Goal: Task Accomplishment & Management: Use online tool/utility

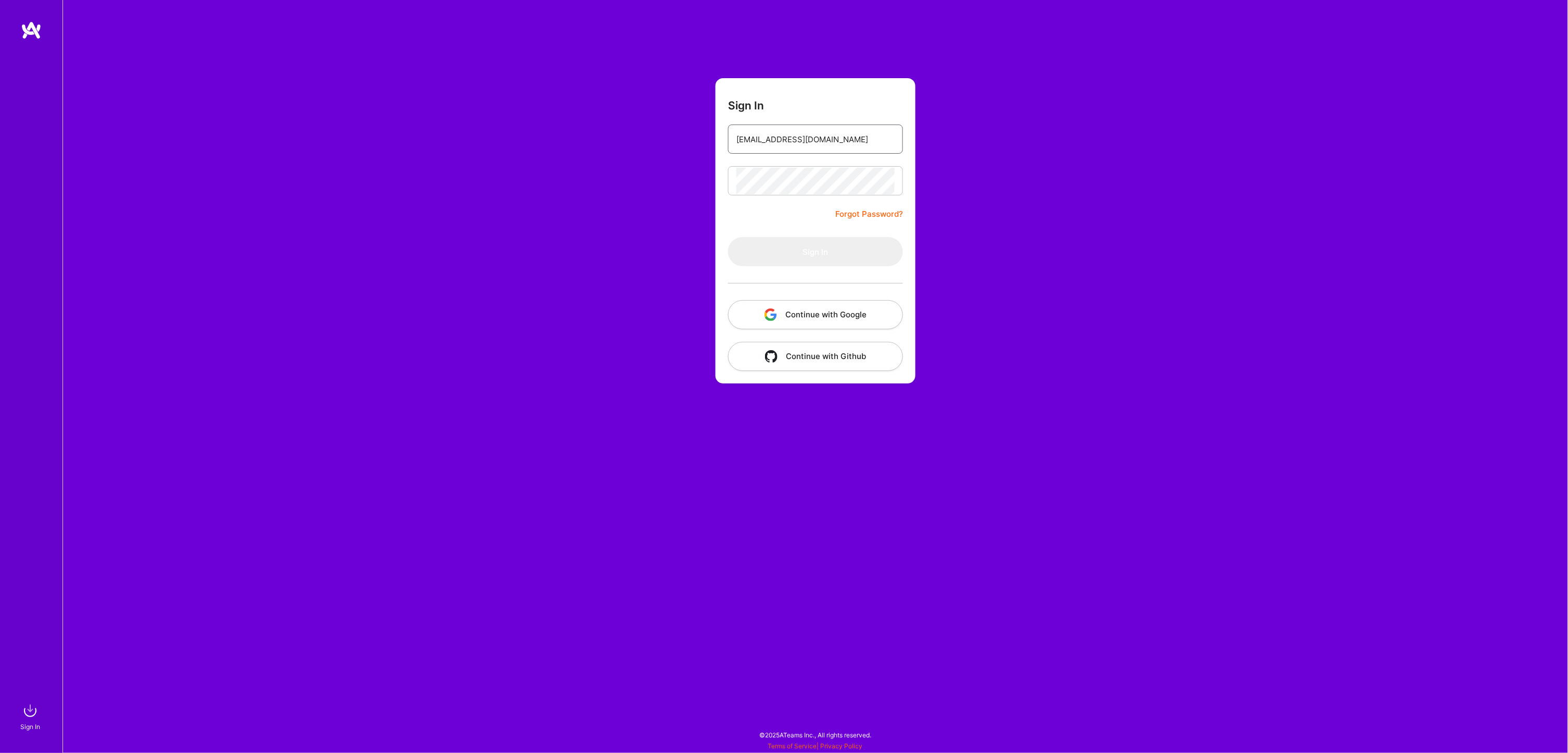
type input "[EMAIL_ADDRESS][DOMAIN_NAME]"
click at [812, 253] on button "Sign In" at bounding box center [815, 251] width 175 height 29
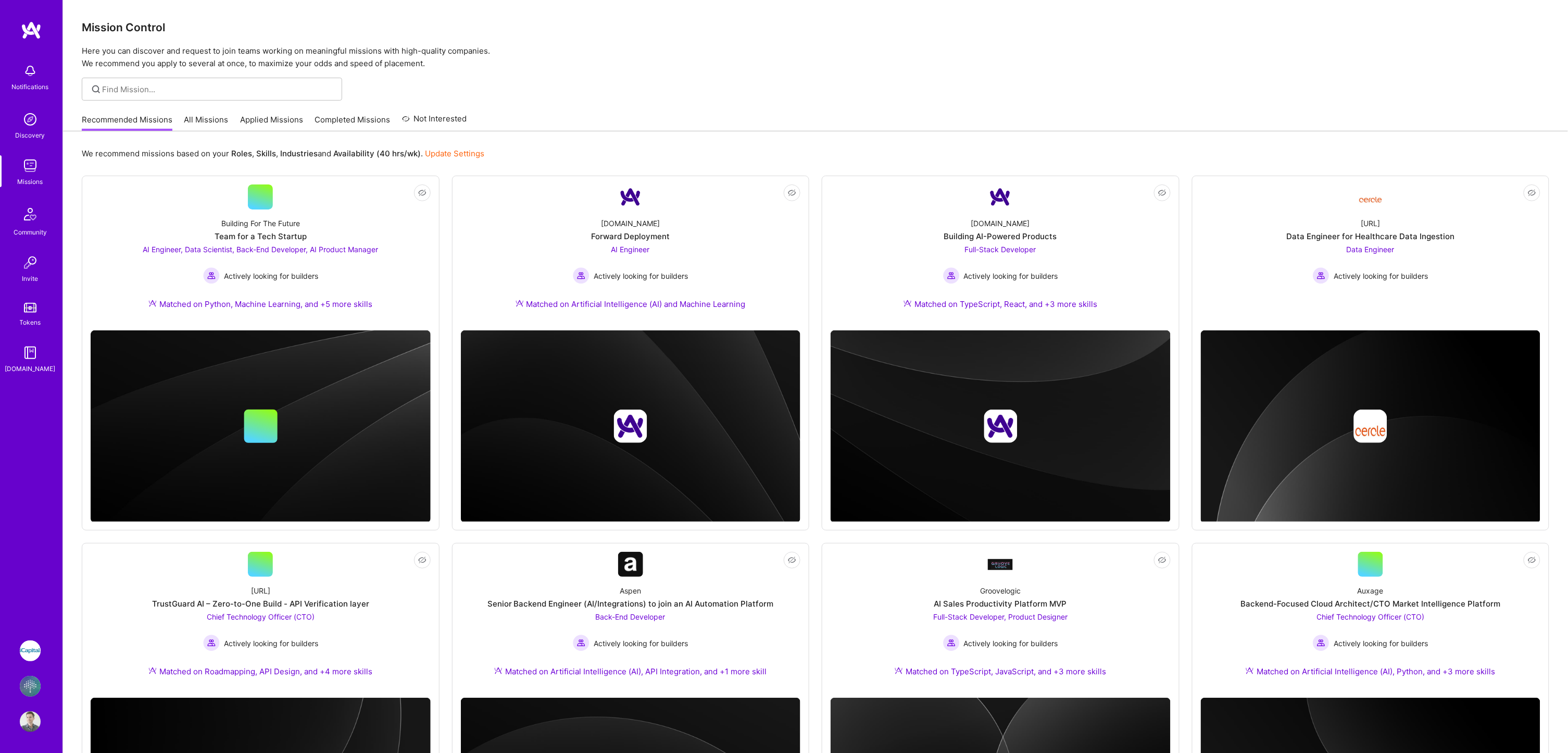
click at [32, 686] on img at bounding box center [30, 686] width 21 height 21
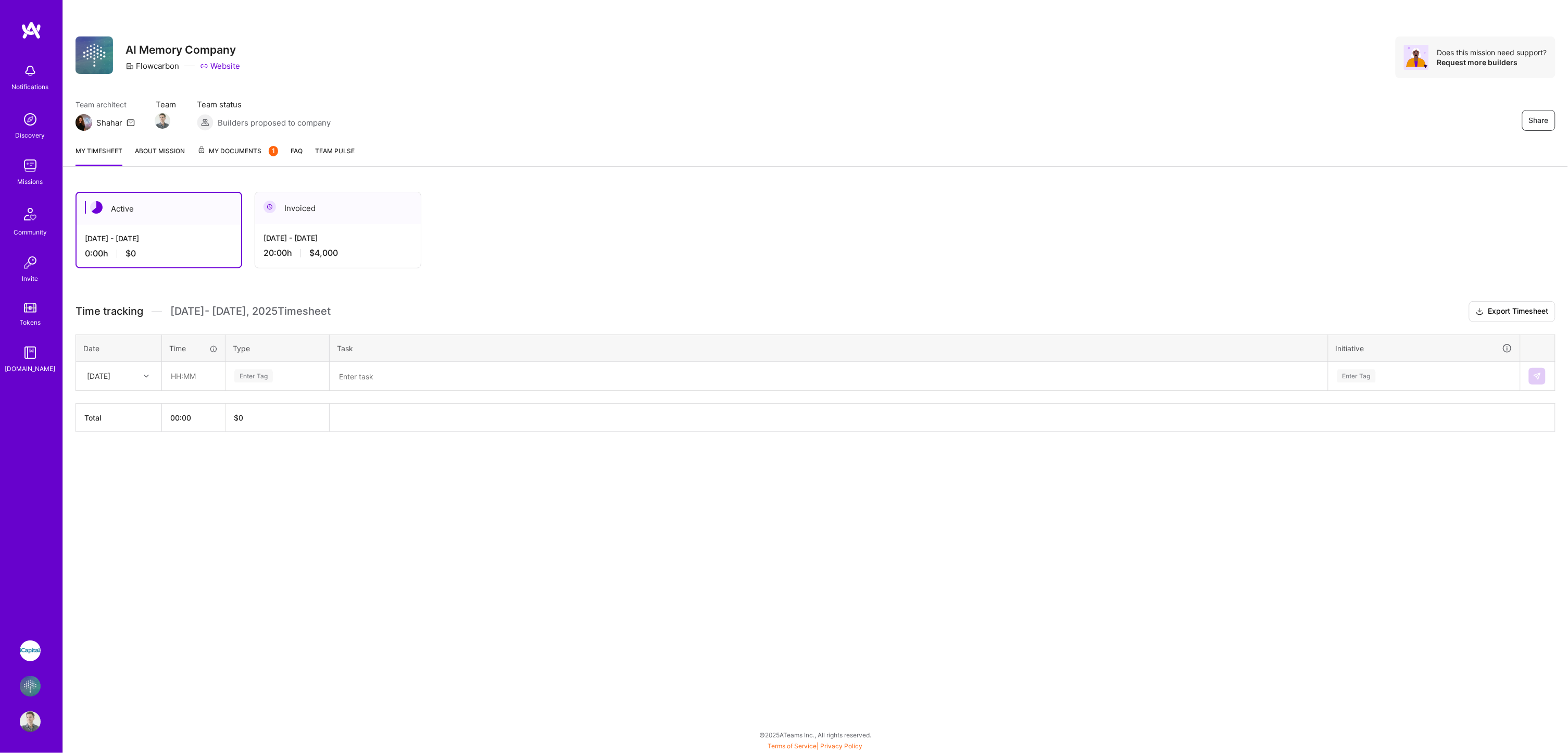
click at [111, 373] on div "[DATE]" at bounding box center [99, 376] width 24 height 11
click at [114, 405] on div "[DATE]" at bounding box center [118, 405] width 84 height 19
click at [176, 373] on input "text" at bounding box center [193, 376] width 62 height 27
type input "04:00"
click at [257, 476] on span "Engineering" at bounding box center [253, 484] width 44 height 15
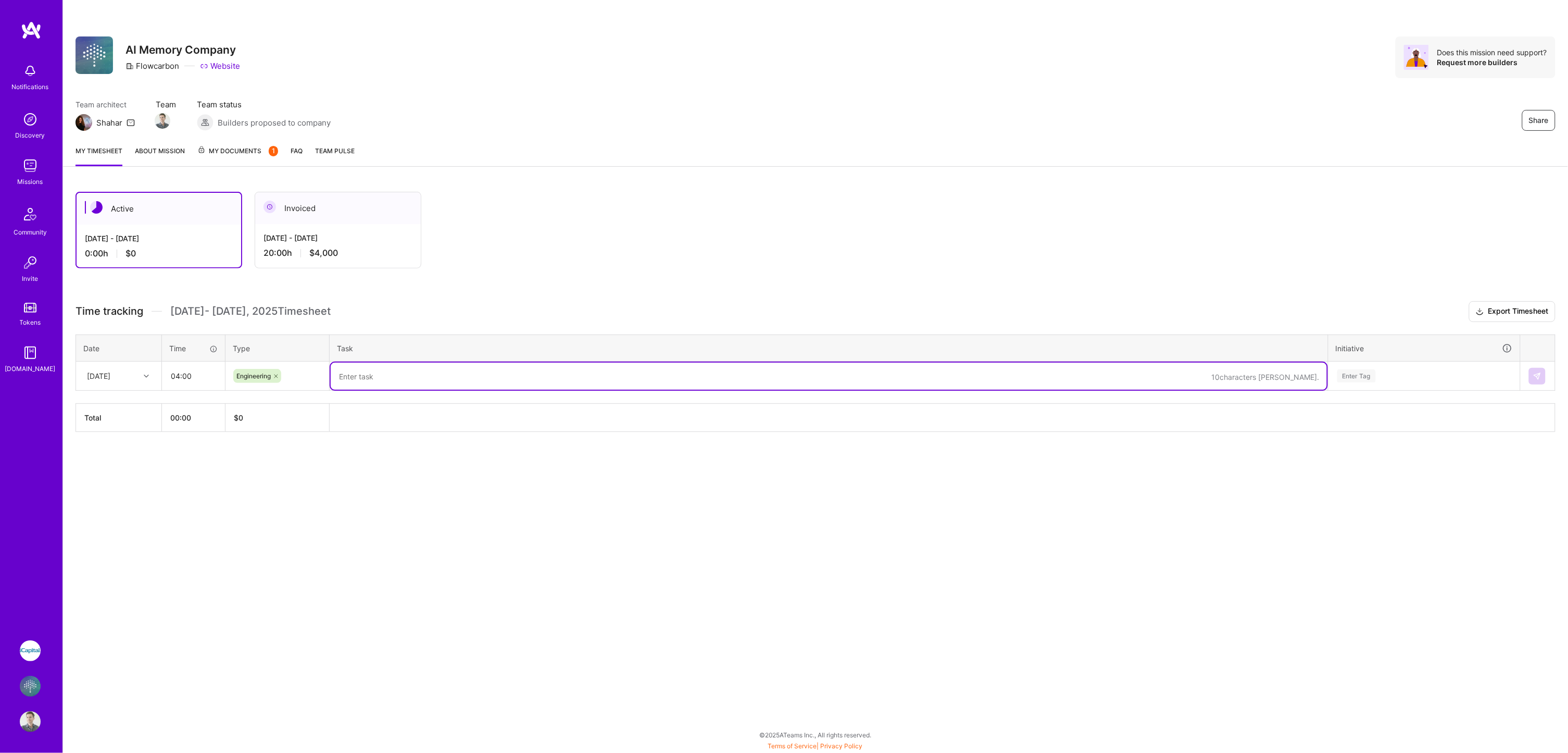
click at [435, 377] on textarea at bounding box center [829, 376] width 997 height 27
type textarea "LAI-95, LAI-92"
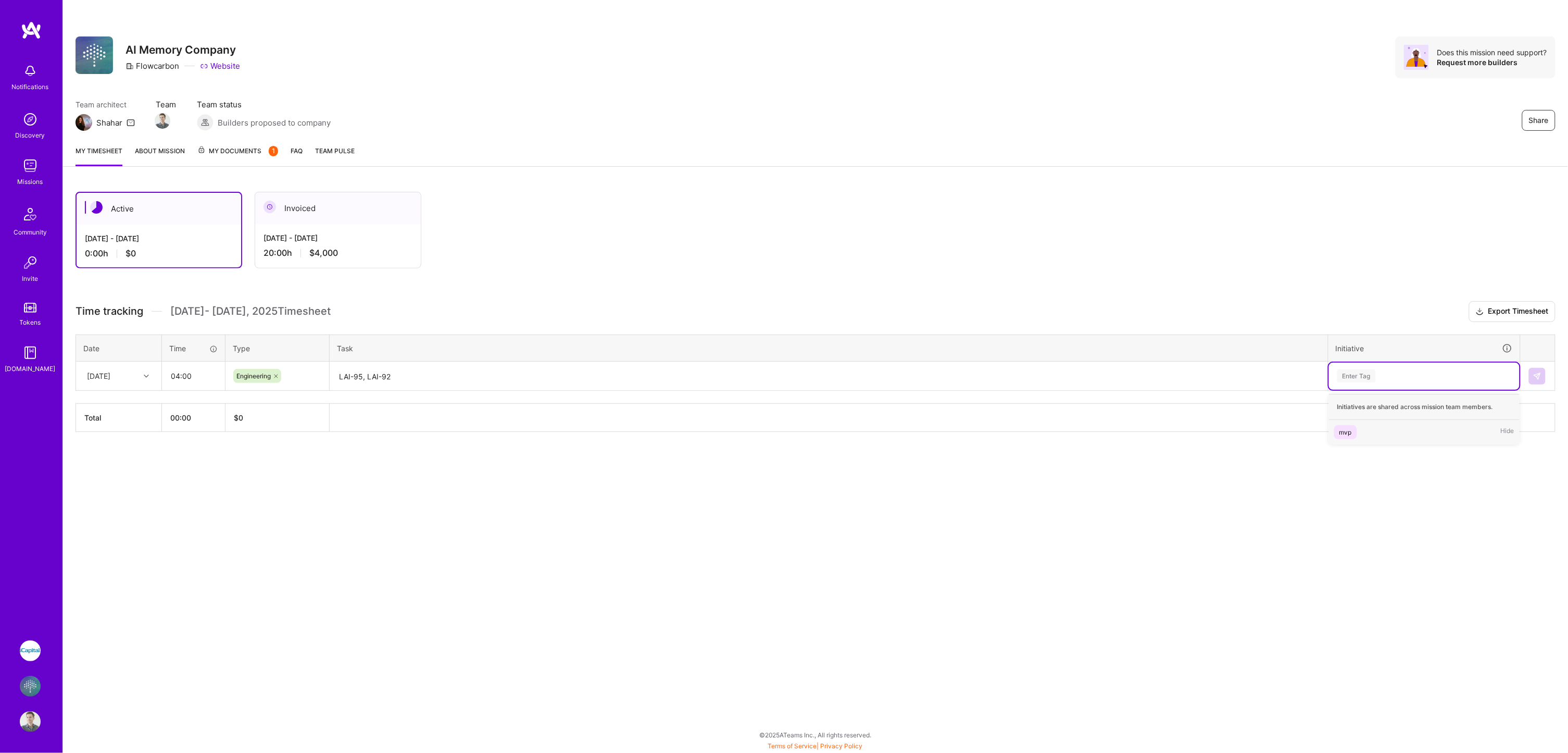
click at [1417, 374] on div "Enter Tag" at bounding box center [1425, 376] width 176 height 13
click at [1362, 428] on div "mvp Hide" at bounding box center [1425, 432] width 190 height 24
click at [1539, 368] on button at bounding box center [1537, 376] width 16 height 16
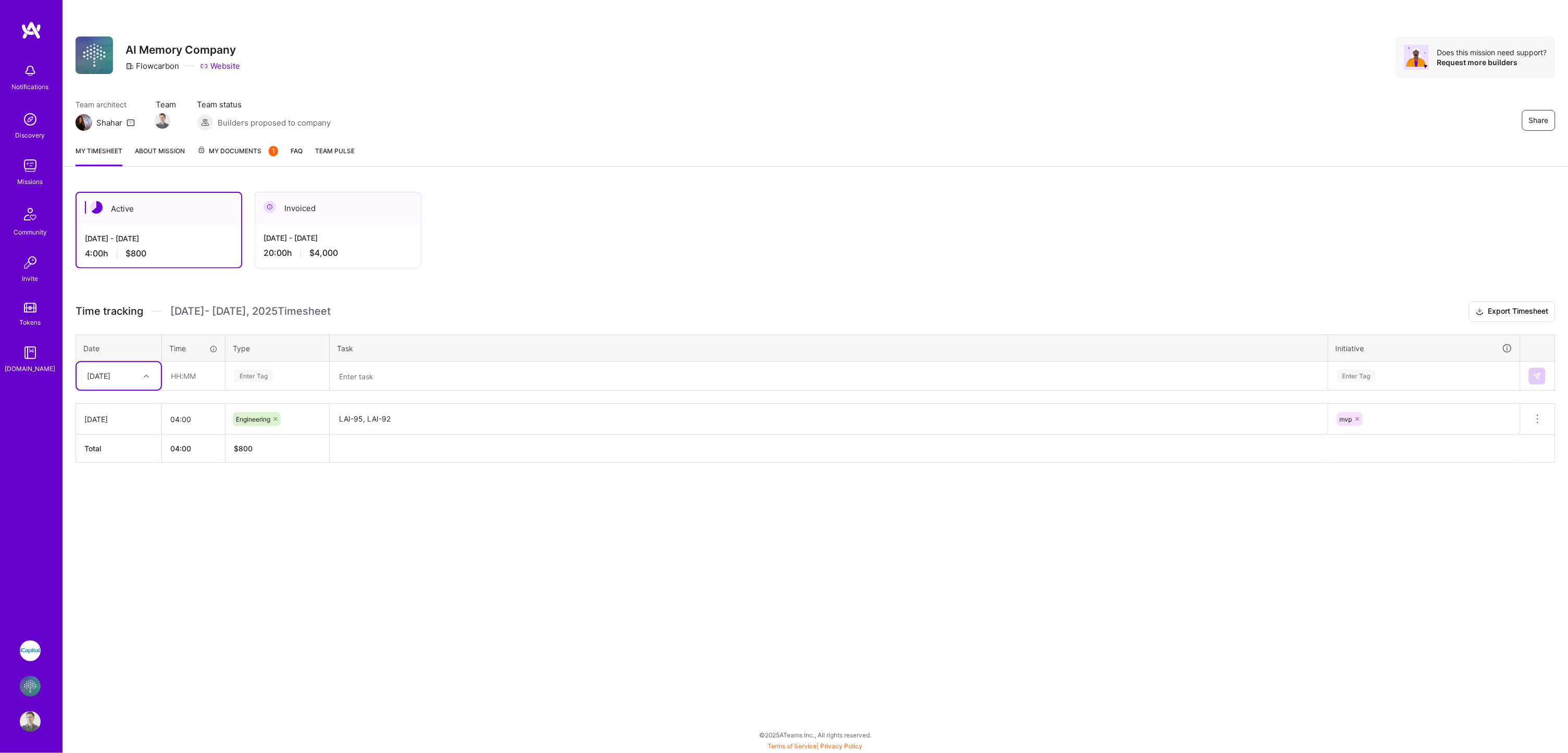
click at [151, 369] on div at bounding box center [148, 376] width 16 height 14
click at [122, 399] on div "[DATE]" at bounding box center [118, 405] width 84 height 19
click at [172, 373] on input "text" at bounding box center [193, 376] width 62 height 27
type input "04:00"
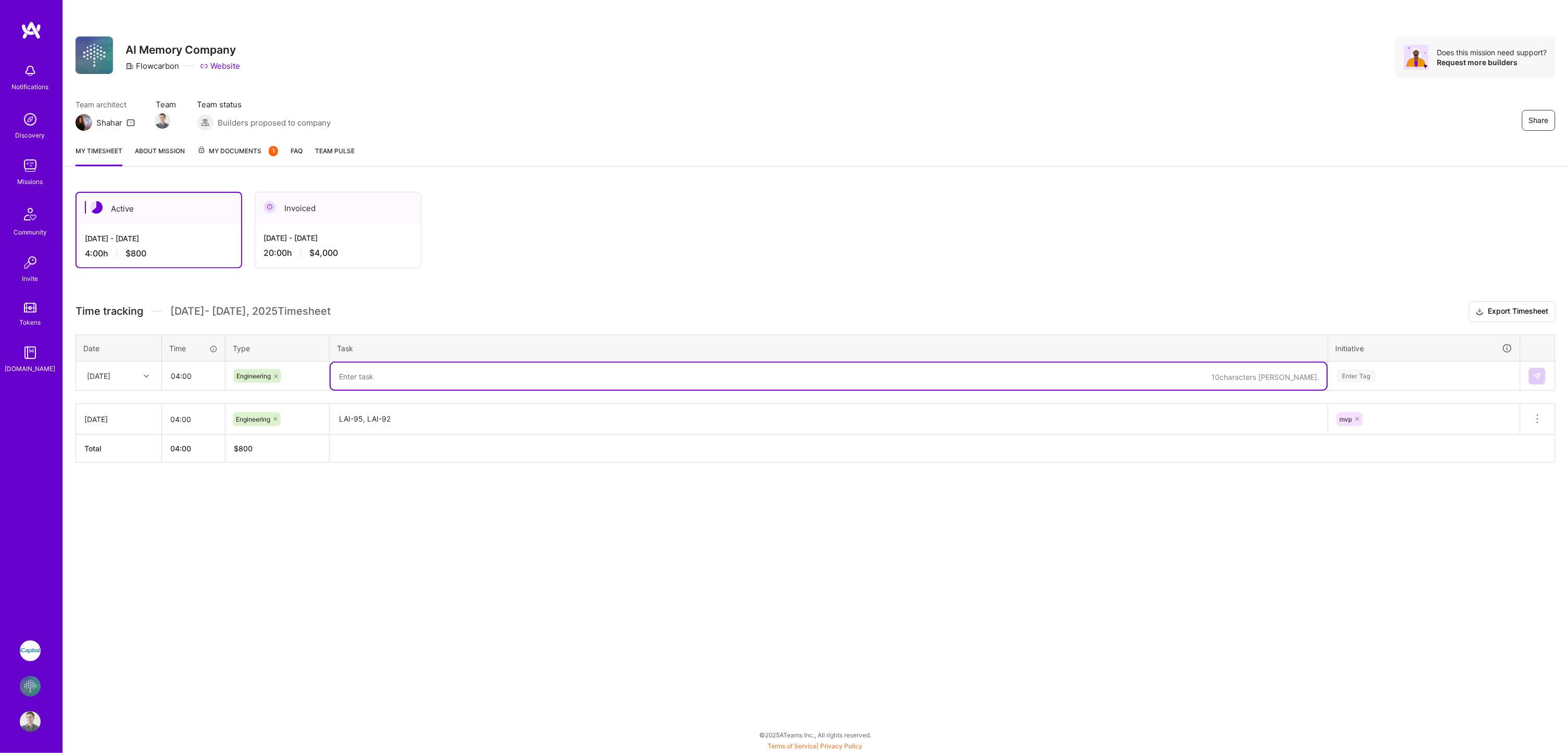
click at [356, 376] on textarea at bounding box center [829, 376] width 997 height 27
paste textarea ", LAI-96"
type textarea "LAI-96, LAI-98"
click at [1376, 373] on div "Enter Tag" at bounding box center [1357, 376] width 38 height 16
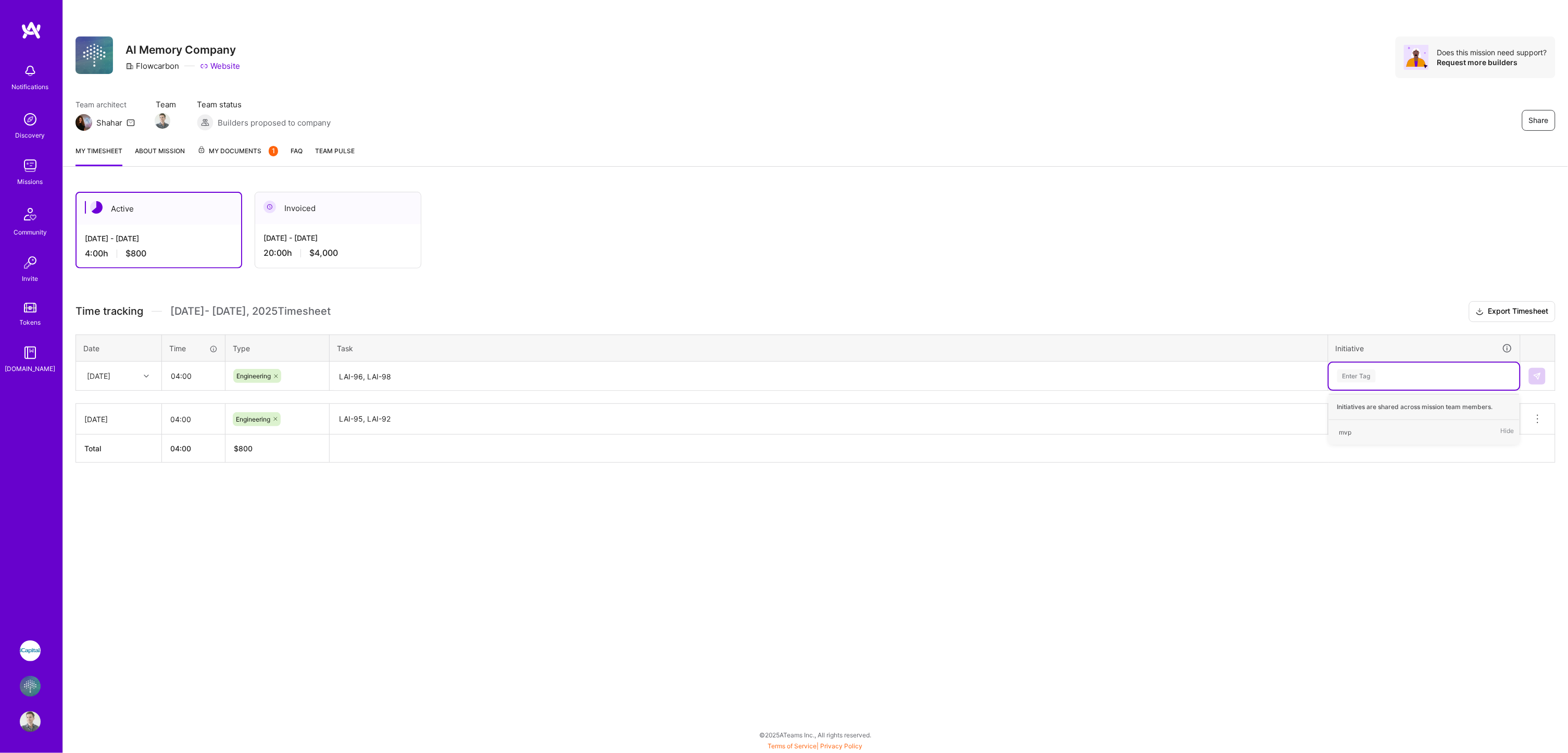
type input "m"
click at [1344, 430] on div "mvp" at bounding box center [1346, 432] width 13 height 11
click at [1538, 373] on img at bounding box center [1537, 376] width 8 height 8
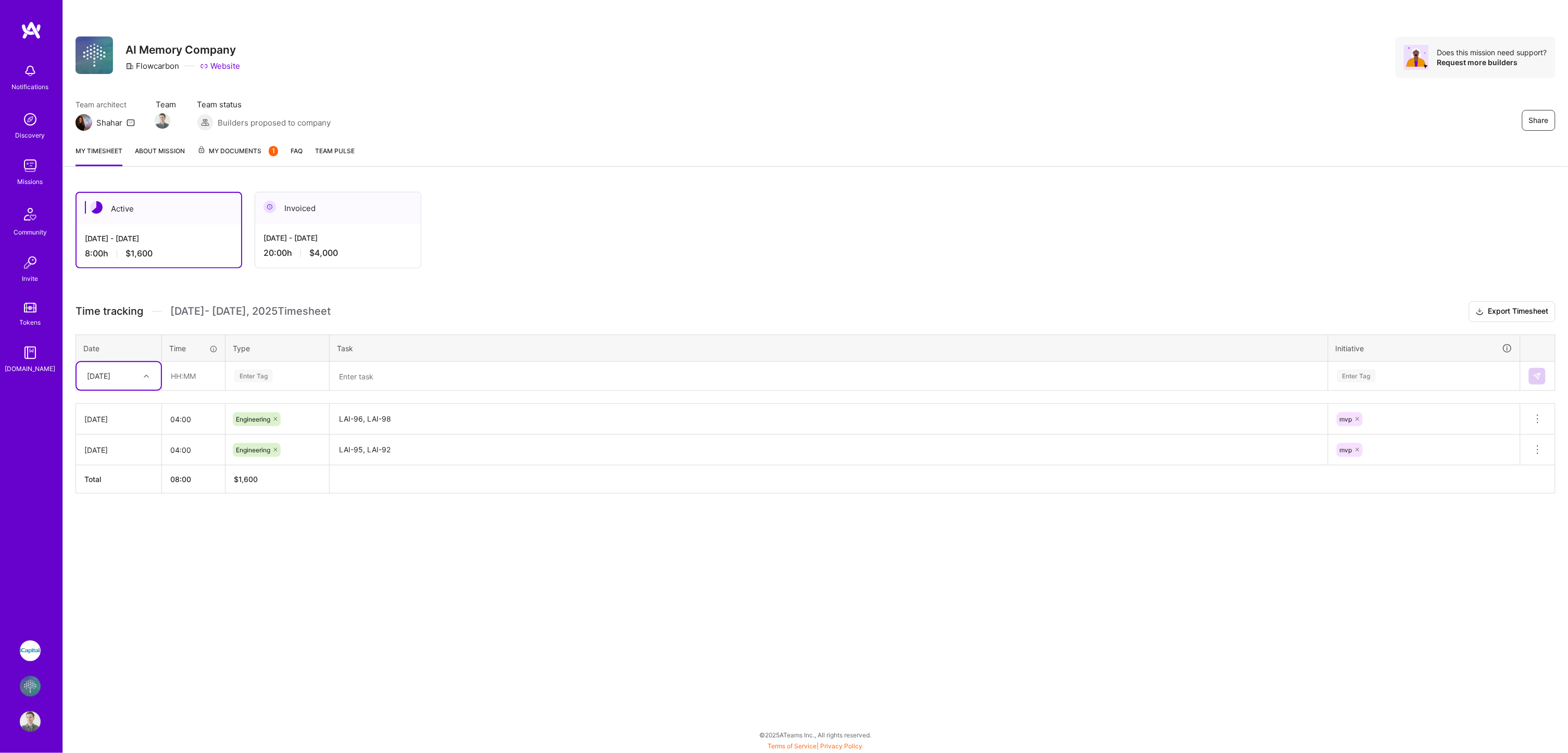
click at [151, 372] on div at bounding box center [148, 376] width 16 height 14
click at [125, 424] on div "[DATE]" at bounding box center [118, 425] width 84 height 19
click at [180, 373] on input "text" at bounding box center [193, 376] width 62 height 27
type input "04:00"
type input "eng"
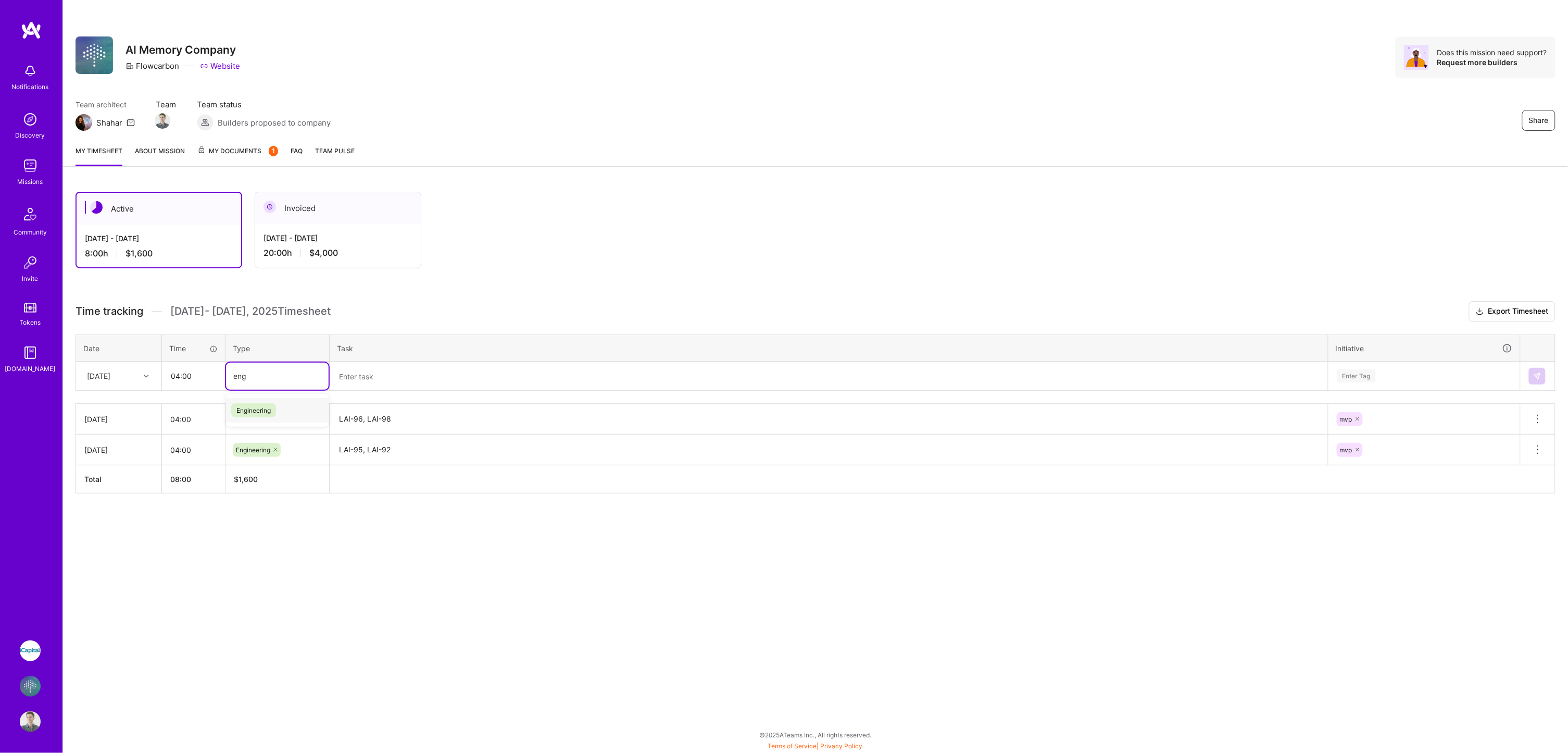
click at [255, 413] on span "Engineering" at bounding box center [253, 410] width 44 height 15
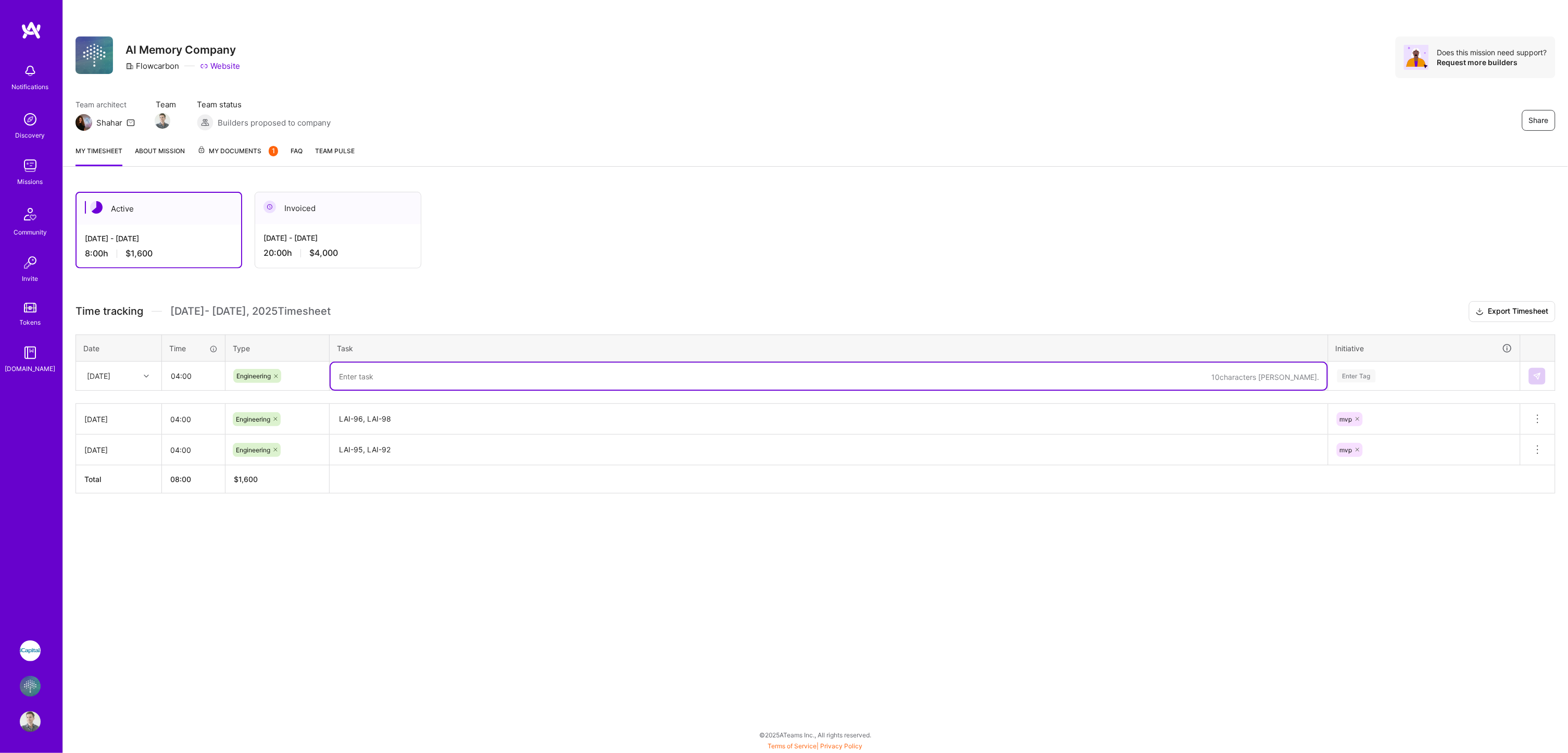
click at [436, 376] on textarea at bounding box center [829, 376] width 997 height 27
type textarea "LAI-97, LAI-99"
click at [1369, 379] on div "Enter Tag" at bounding box center [1357, 376] width 38 height 16
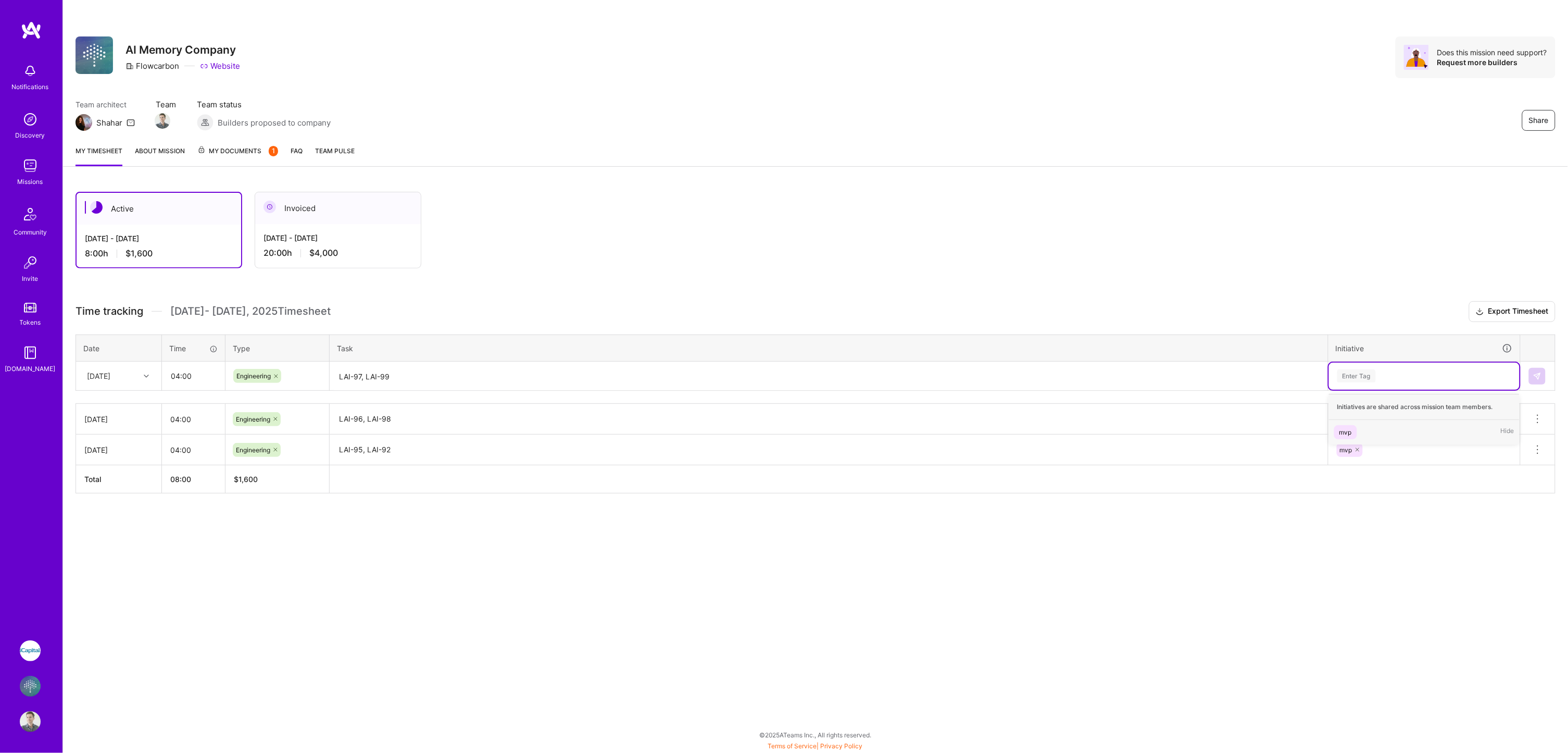
click at [1359, 425] on div "mvp Hide" at bounding box center [1425, 432] width 190 height 24
click at [1537, 368] on button at bounding box center [1537, 376] width 16 height 16
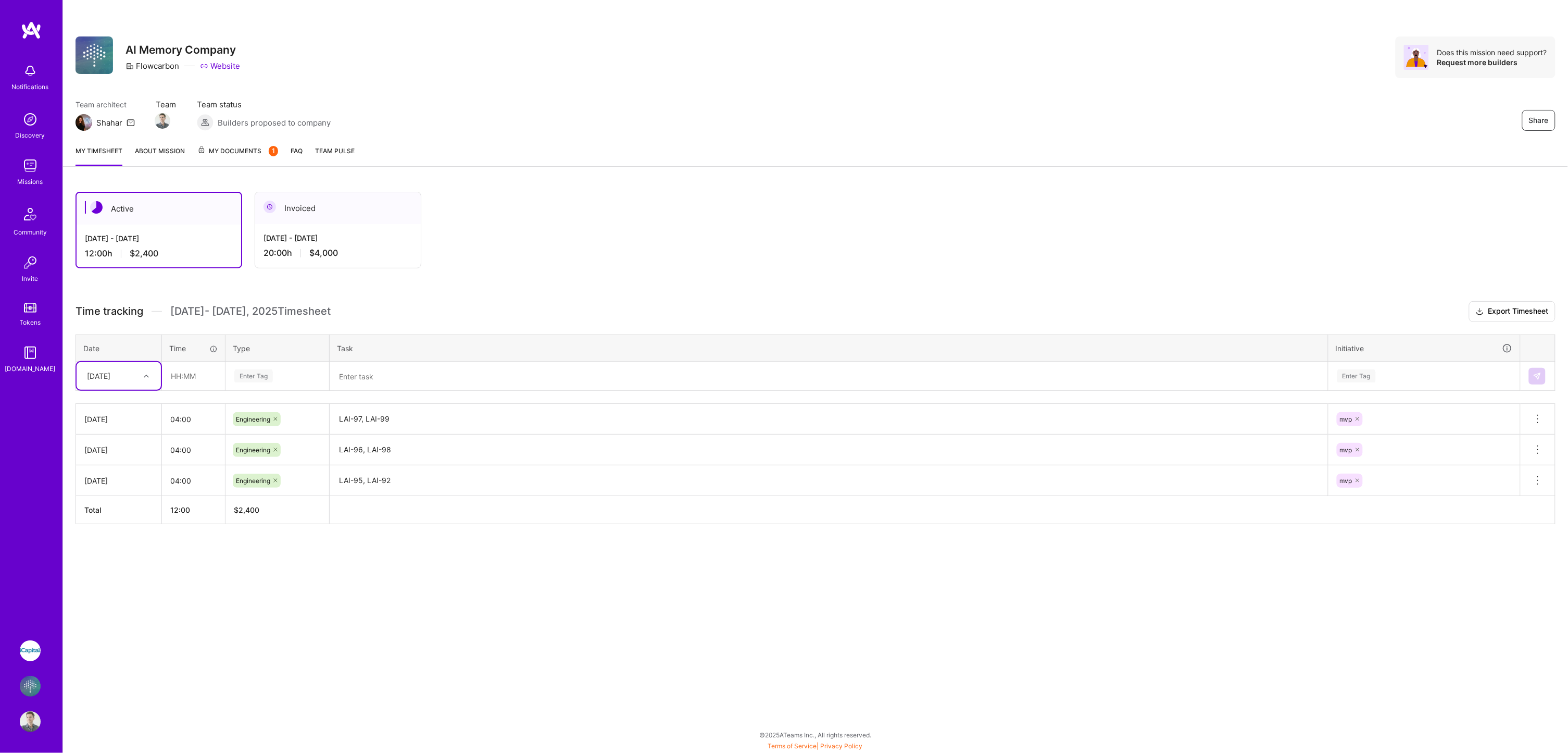
click at [147, 377] on div at bounding box center [148, 376] width 16 height 14
click at [114, 440] on div "[DATE]" at bounding box center [118, 444] width 84 height 19
click at [178, 372] on input "text" at bounding box center [193, 376] width 62 height 27
type input "04:00"
type input "ENG"
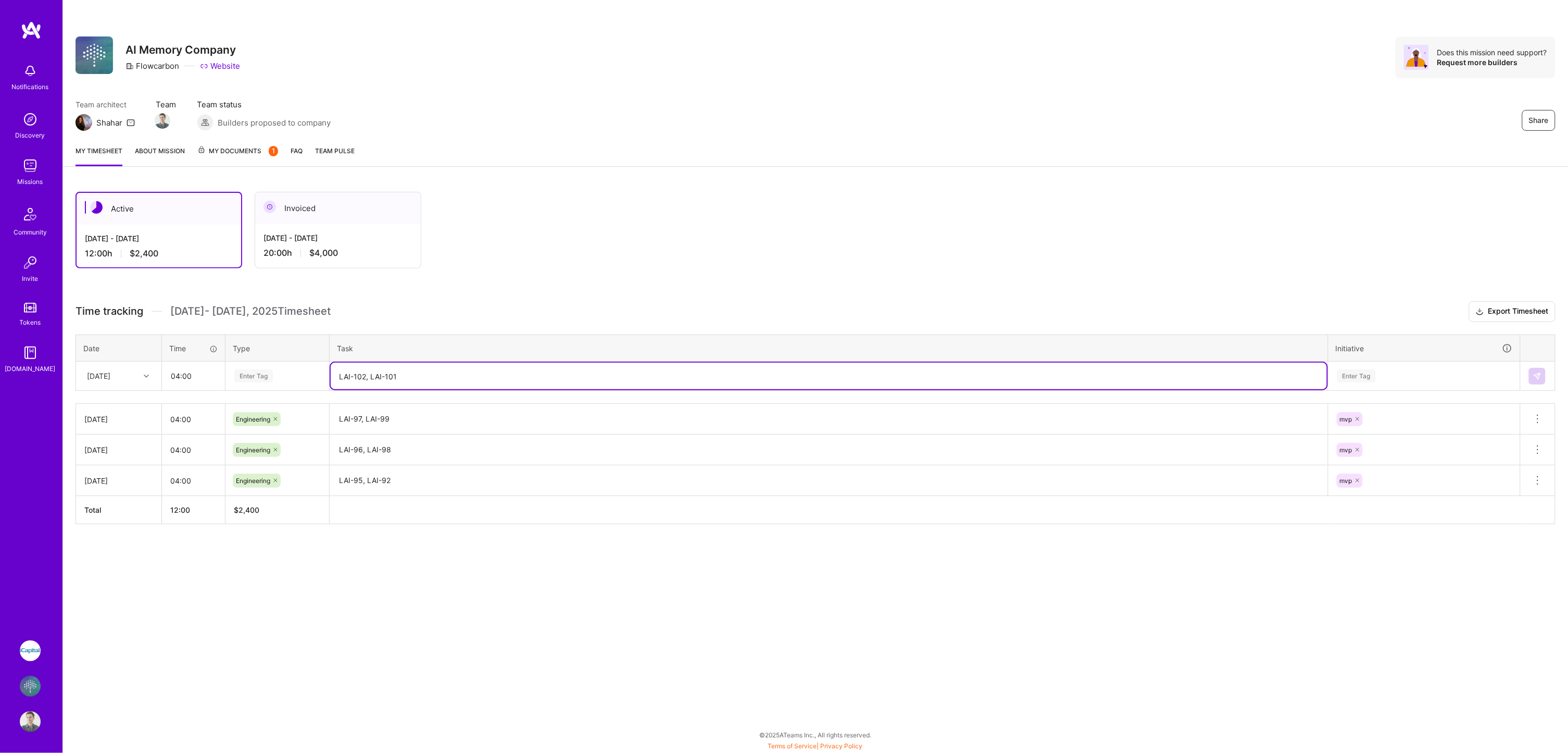
type textarea "LAI-102, LAI-101"
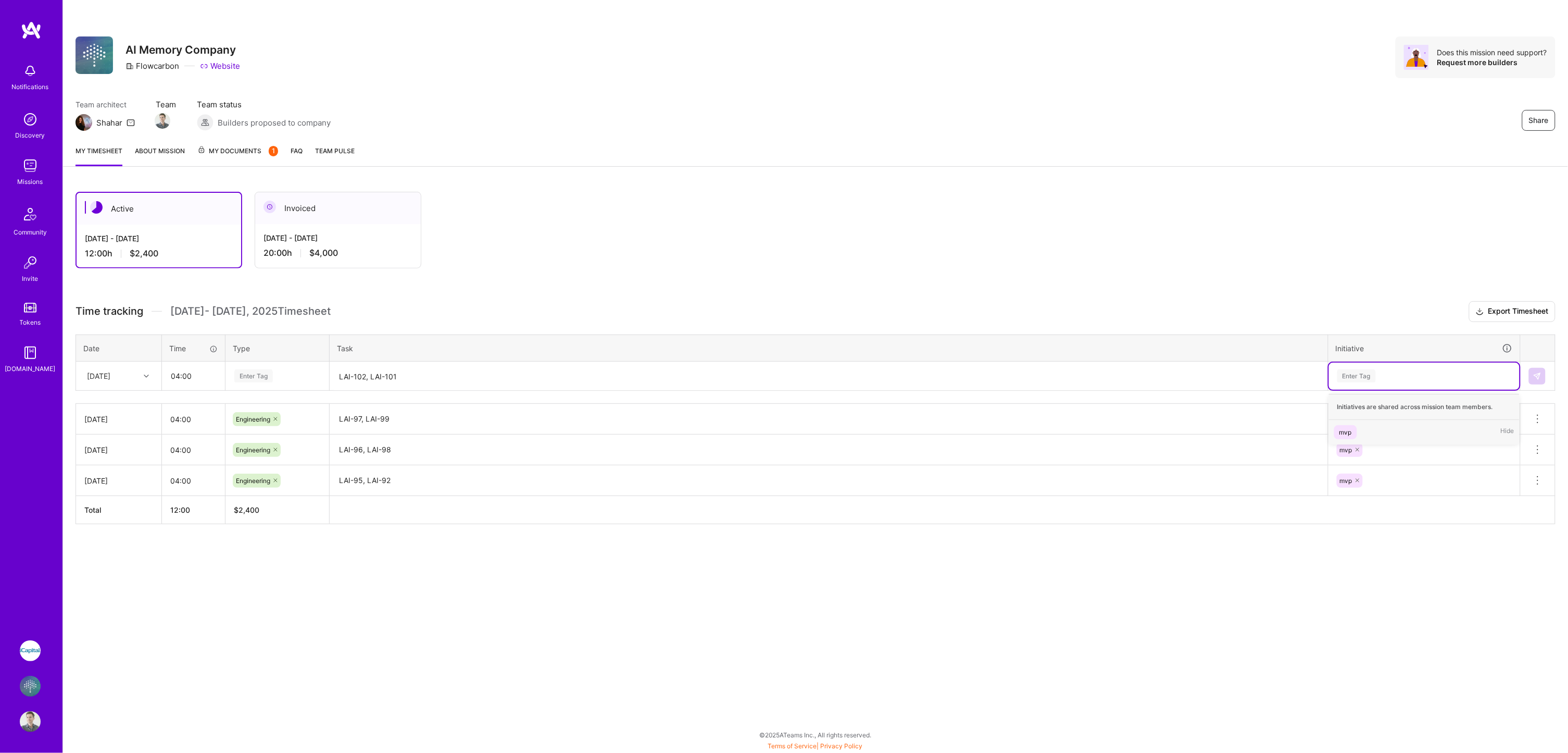
click at [1376, 368] on div "Enter Tag" at bounding box center [1357, 376] width 38 height 16
click at [1350, 426] on div "mvp" at bounding box center [1346, 432] width 13 height 11
click at [273, 373] on div "Enter Tag" at bounding box center [253, 376] width 38 height 16
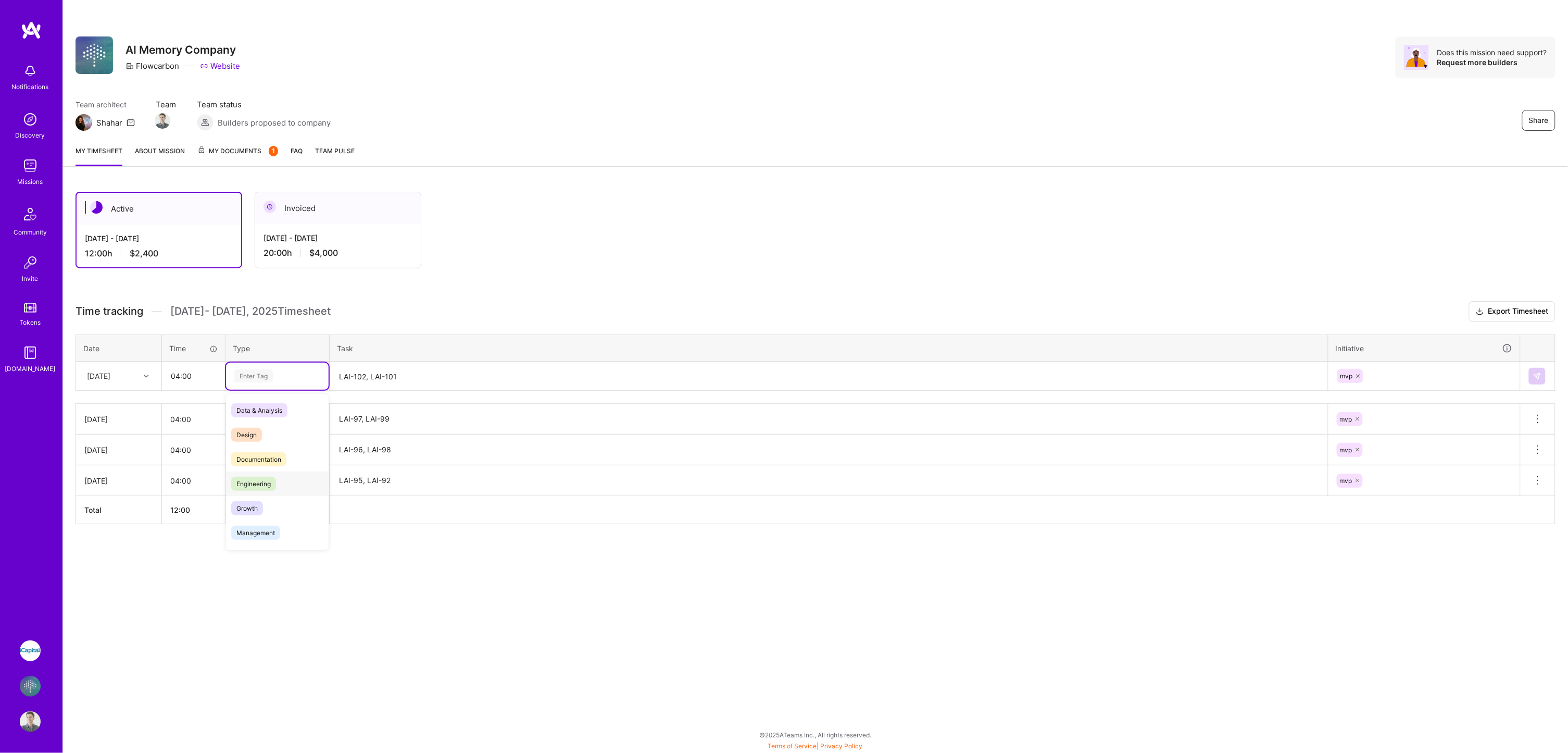
click at [262, 487] on div "Engineering" at bounding box center [277, 484] width 102 height 24
click at [1538, 367] on button at bounding box center [1537, 376] width 16 height 16
click at [130, 372] on div "[DATE]" at bounding box center [111, 376] width 58 height 17
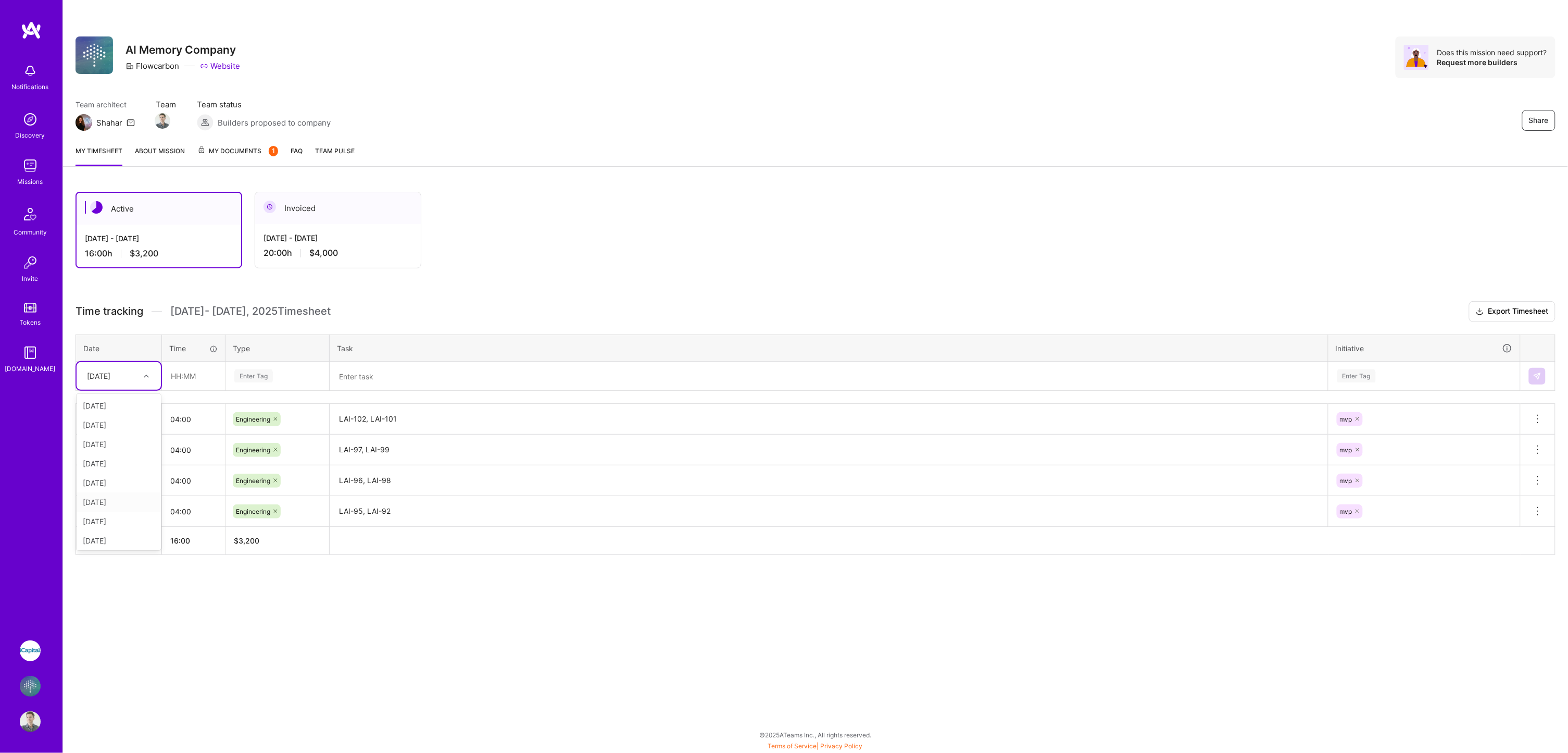
click at [117, 497] on div "[DATE]" at bounding box center [118, 502] width 84 height 19
click at [174, 376] on input "text" at bounding box center [193, 376] width 62 height 27
type input "04:00"
type input "eng"
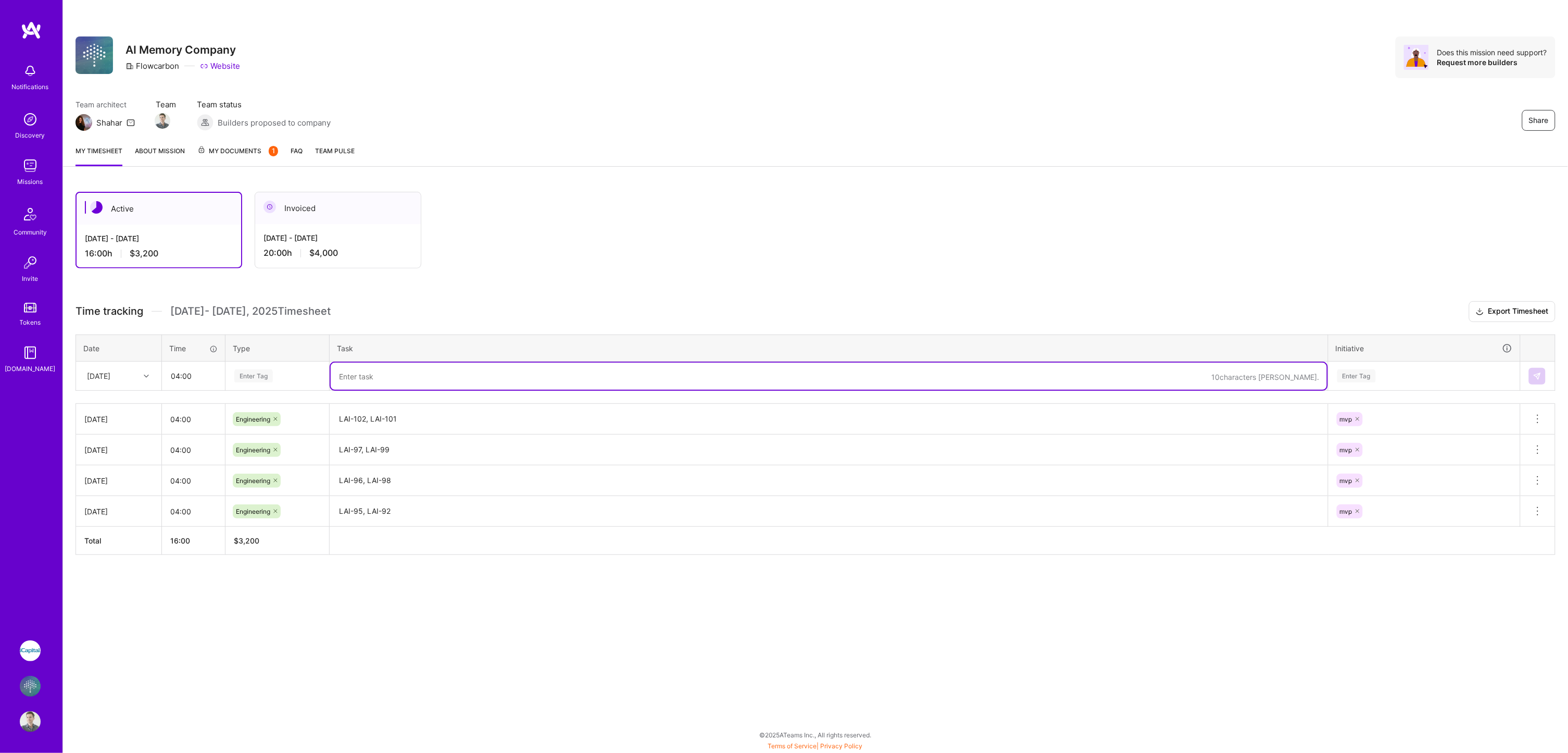
click at [259, 363] on div "Enter Tag" at bounding box center [277, 376] width 102 height 27
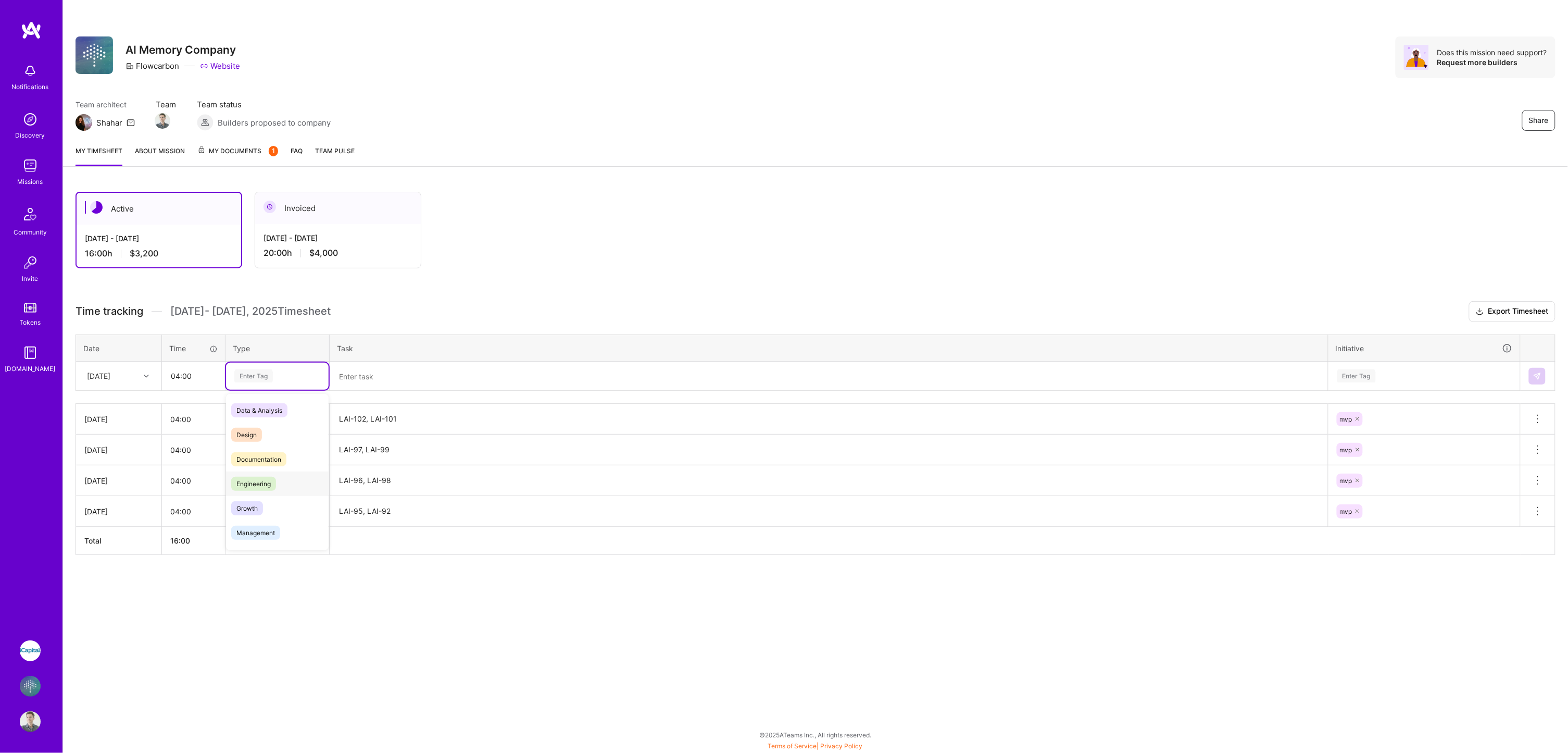
click at [258, 476] on span "Engineering" at bounding box center [253, 484] width 44 height 15
click at [359, 377] on textarea at bounding box center [829, 376] width 997 height 27
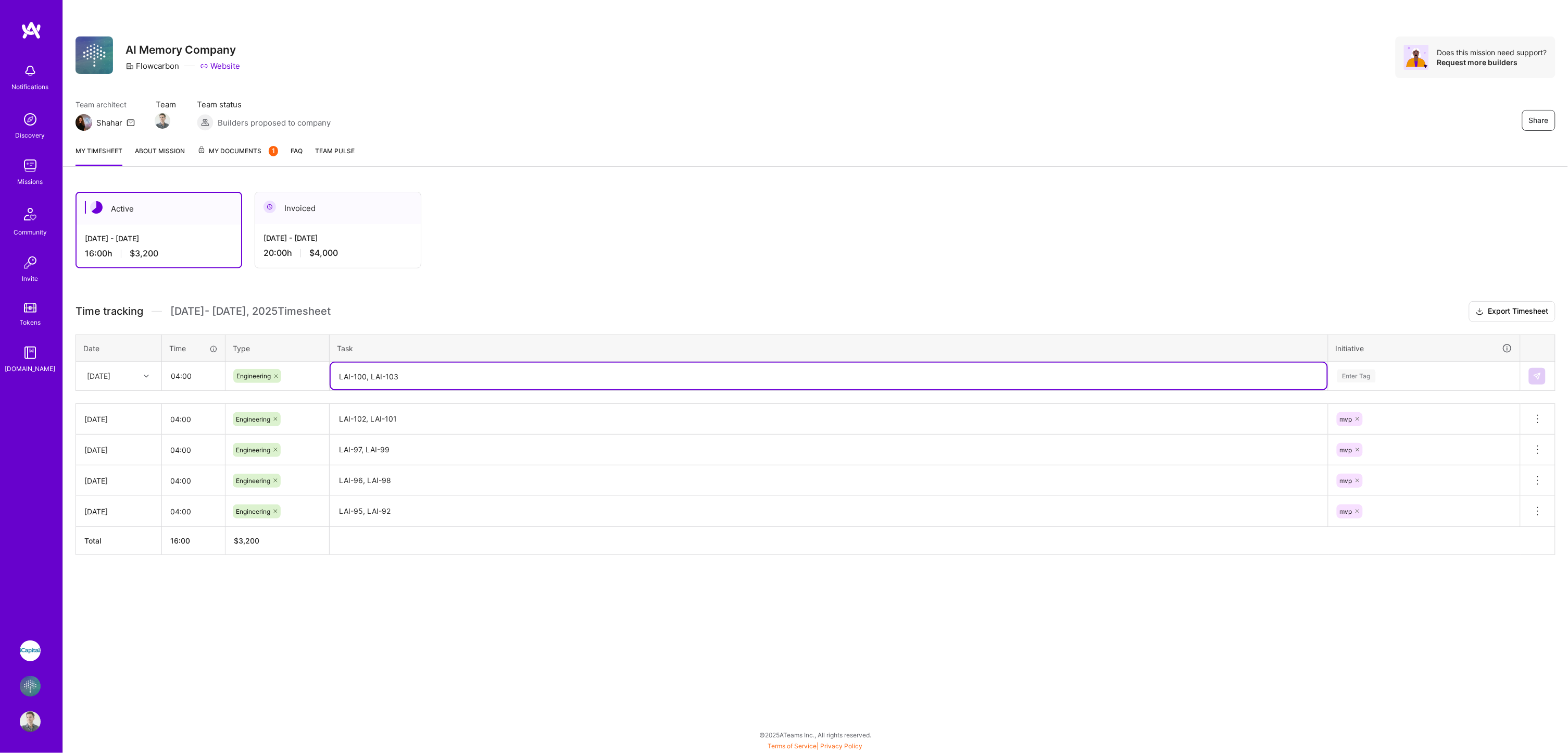
type textarea "LAI-100, LAI-103"
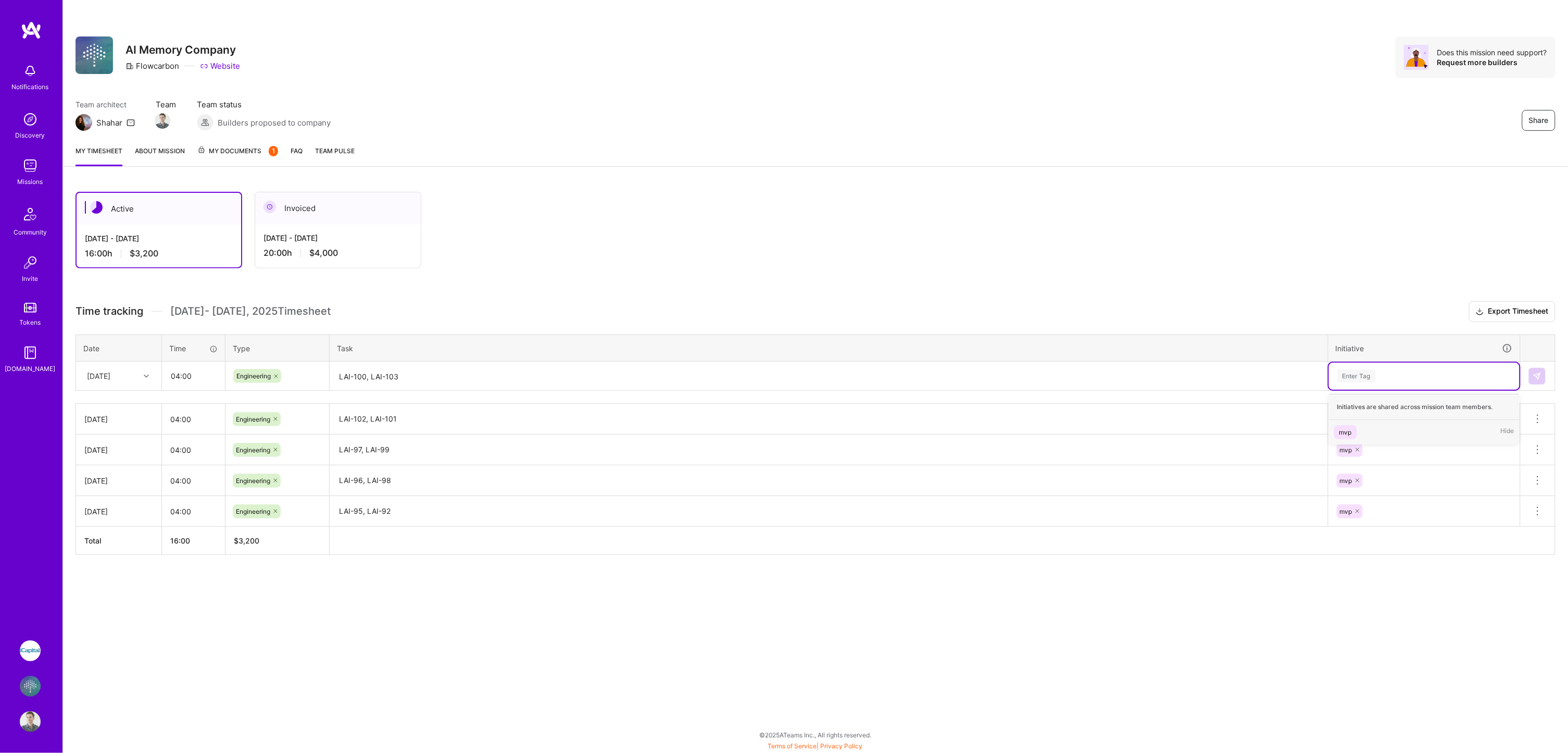
click at [1349, 429] on div "mvp" at bounding box center [1346, 432] width 13 height 11
click at [1541, 372] on img at bounding box center [1537, 376] width 8 height 8
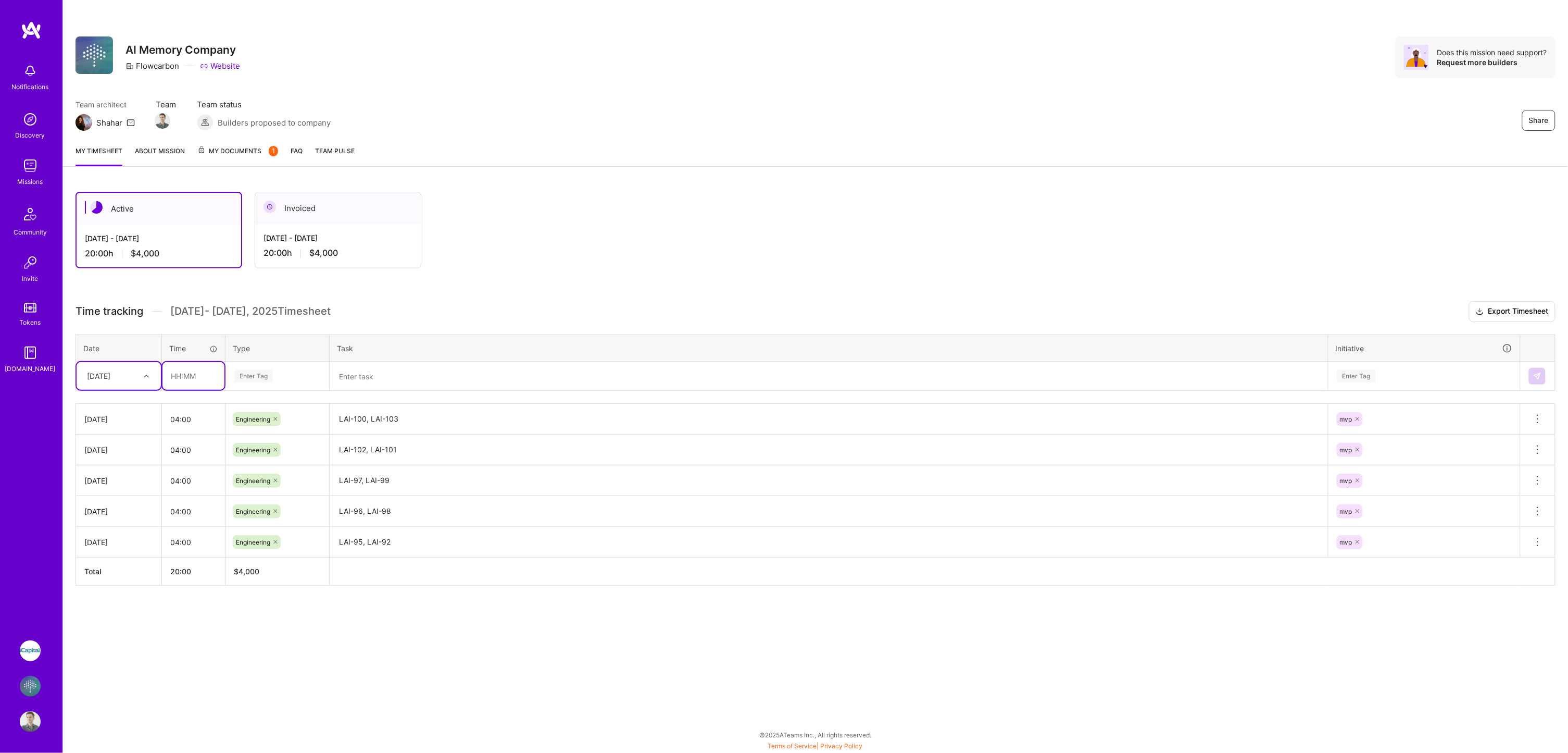
click at [185, 371] on input "text" at bounding box center [193, 376] width 62 height 27
type input "04:00"
click at [267, 476] on span "Engineering" at bounding box center [253, 484] width 44 height 15
click at [363, 376] on textarea at bounding box center [829, 376] width 997 height 27
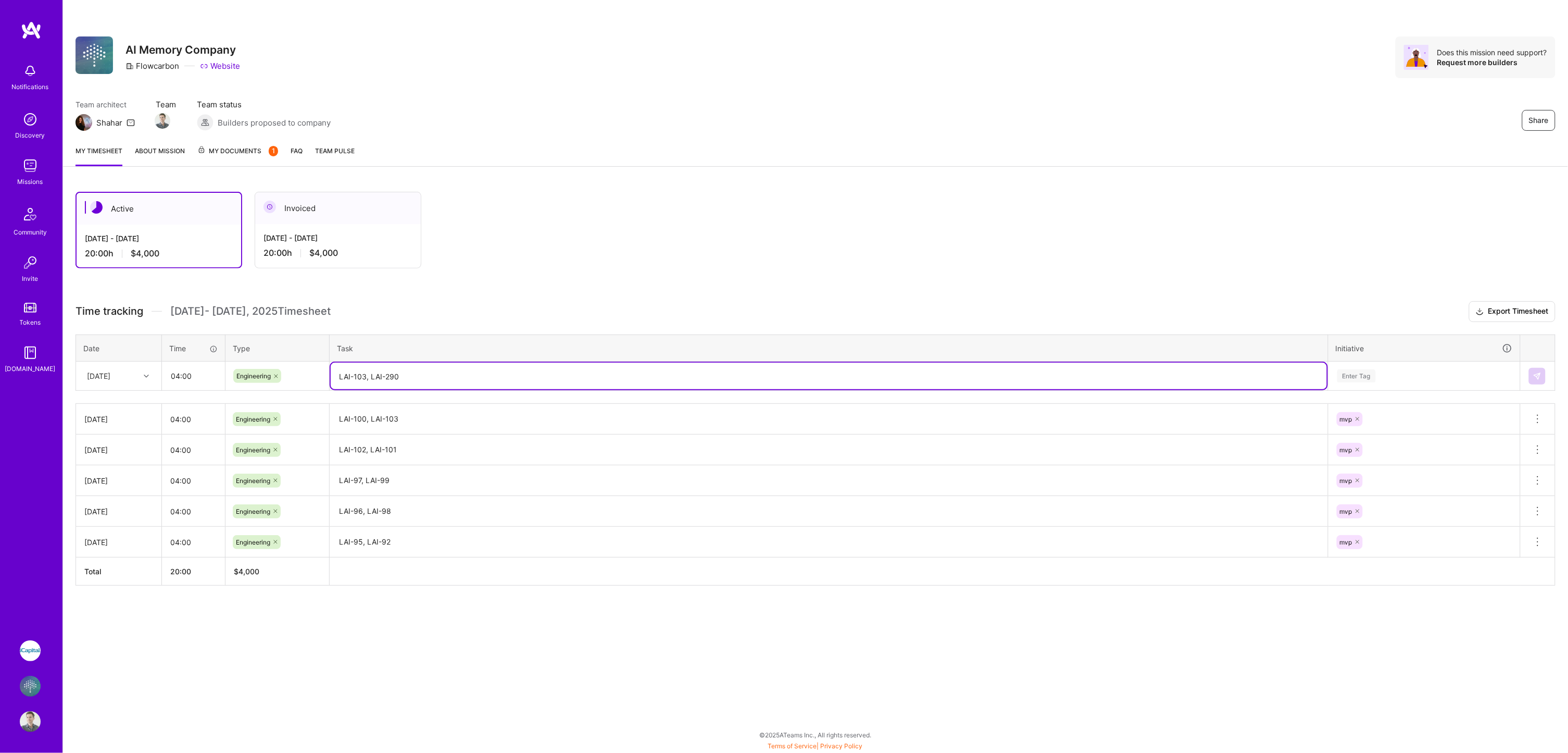
type textarea "LAI-103, LAI-290"
click at [1368, 376] on div "Enter Tag" at bounding box center [1357, 376] width 38 height 16
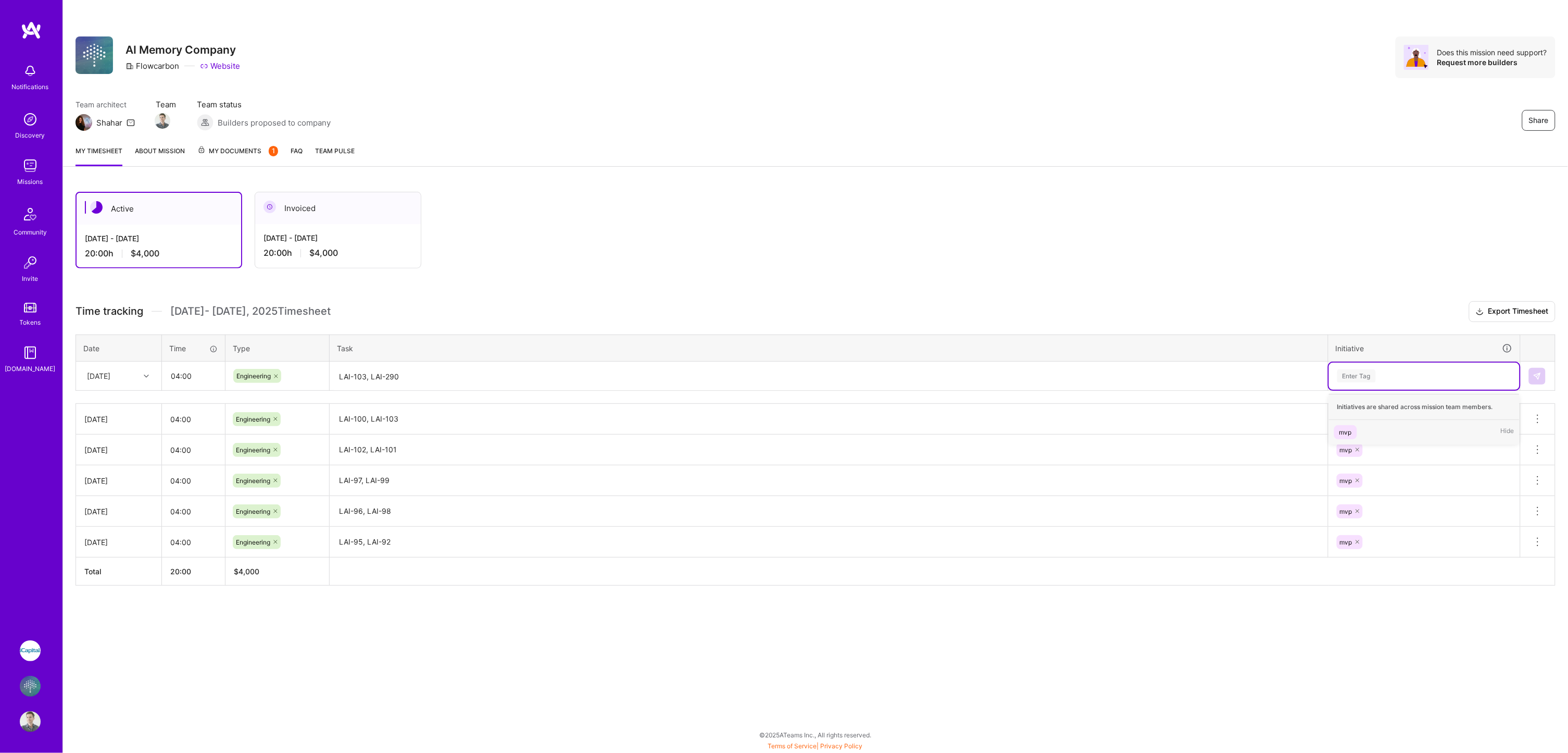
click at [1349, 426] on div "mvp" at bounding box center [1346, 432] width 13 height 11
click at [1537, 367] on button at bounding box center [1537, 376] width 16 height 16
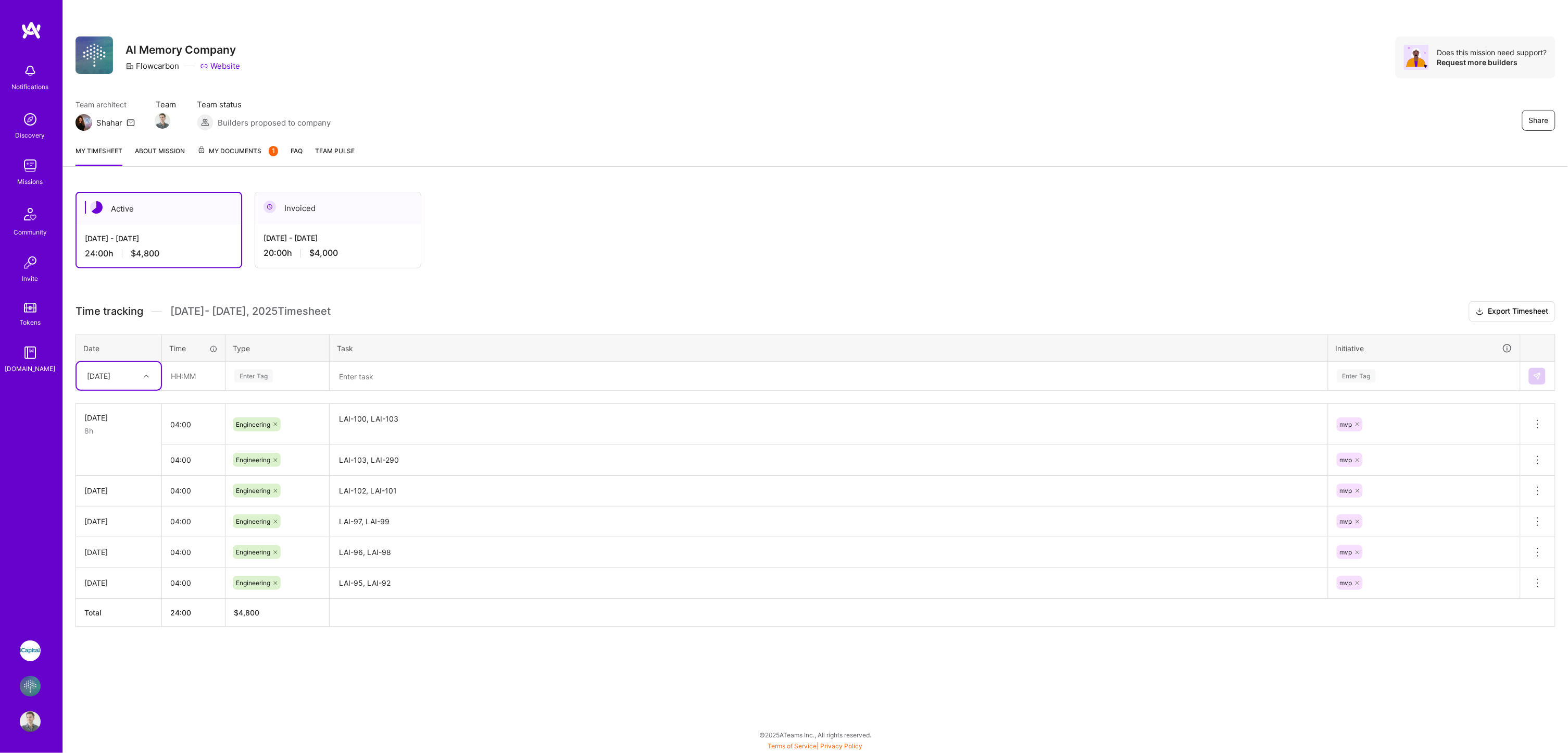
click at [138, 370] on div "[DATE]" at bounding box center [111, 376] width 58 height 17
drag, startPoint x: 112, startPoint y: 402, endPoint x: 131, endPoint y: 342, distance: 62.9
click at [131, 342] on table "Date Time Type Task Initiative option [DATE], selected. option [DATE] focused, …" at bounding box center [815, 363] width 1480 height 57
click at [122, 512] on div "[DATE]" at bounding box center [118, 521] width 84 height 19
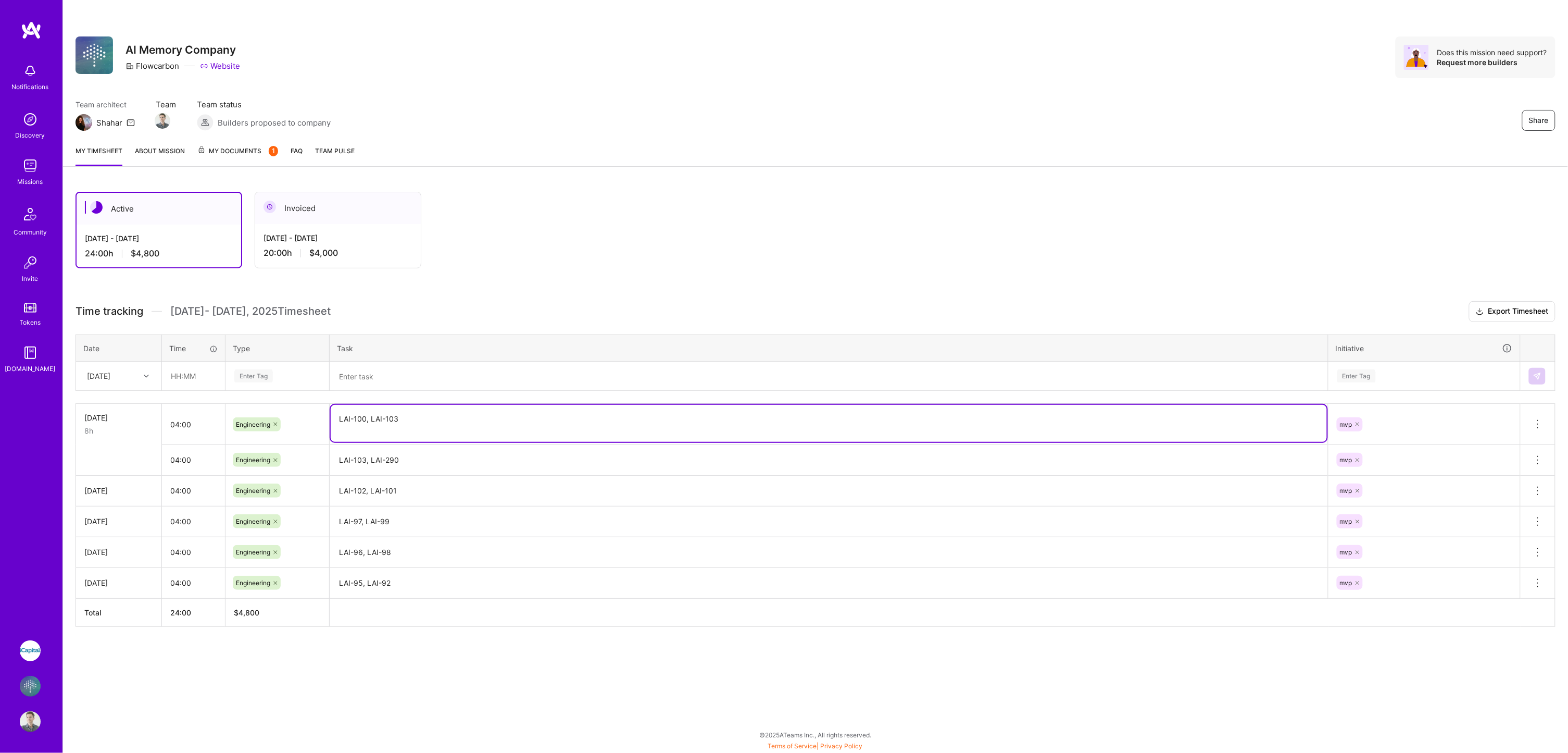
drag, startPoint x: 415, startPoint y: 418, endPoint x: 336, endPoint y: 418, distance: 79.0
click at [336, 418] on textarea "LAI-100, LAI-103" at bounding box center [829, 423] width 997 height 37
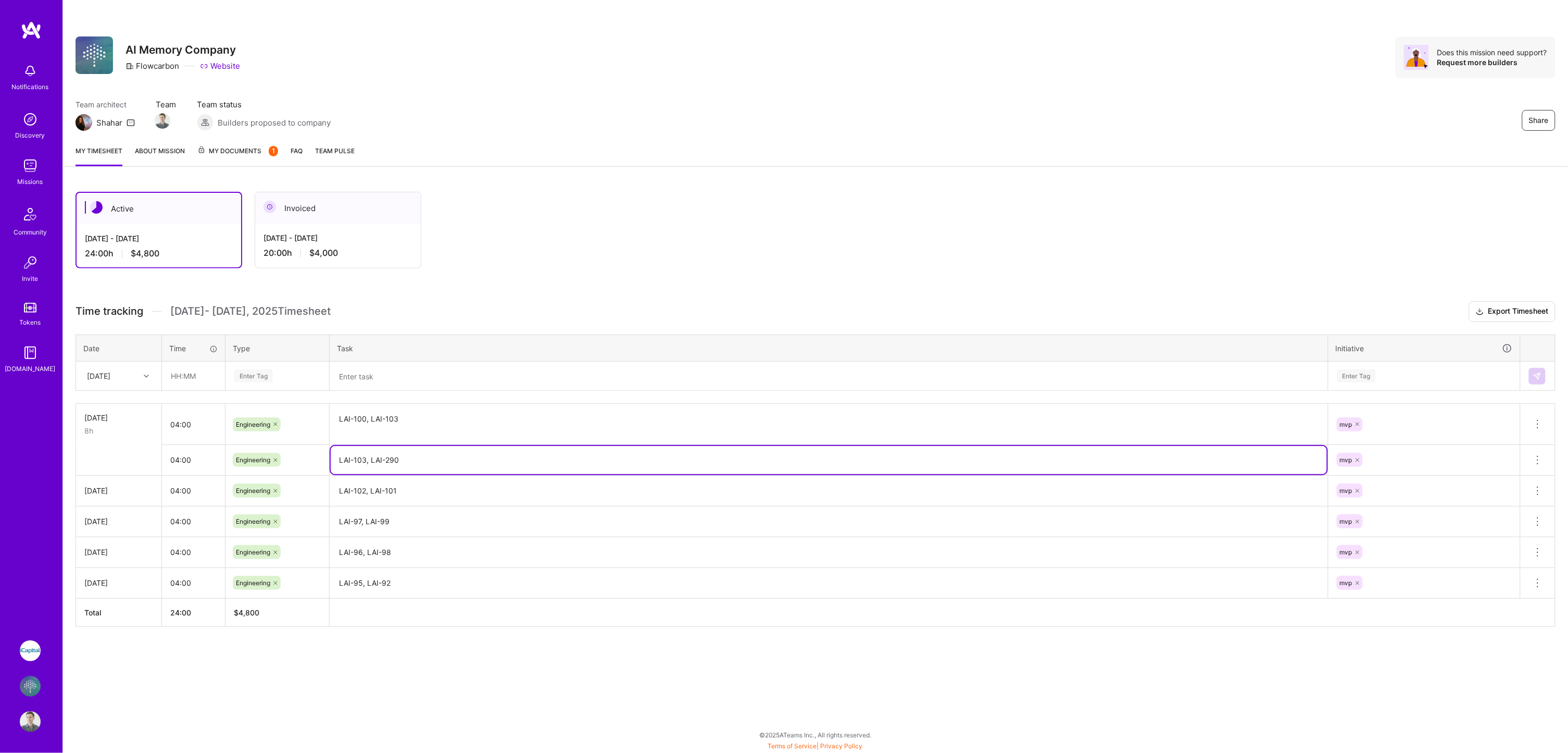
drag, startPoint x: 418, startPoint y: 454, endPoint x: 339, endPoint y: 454, distance: 79.0
click at [339, 454] on textarea "LAI-103, LAI-290" at bounding box center [829, 460] width 997 height 28
click at [1544, 456] on icon at bounding box center [1538, 460] width 13 height 13
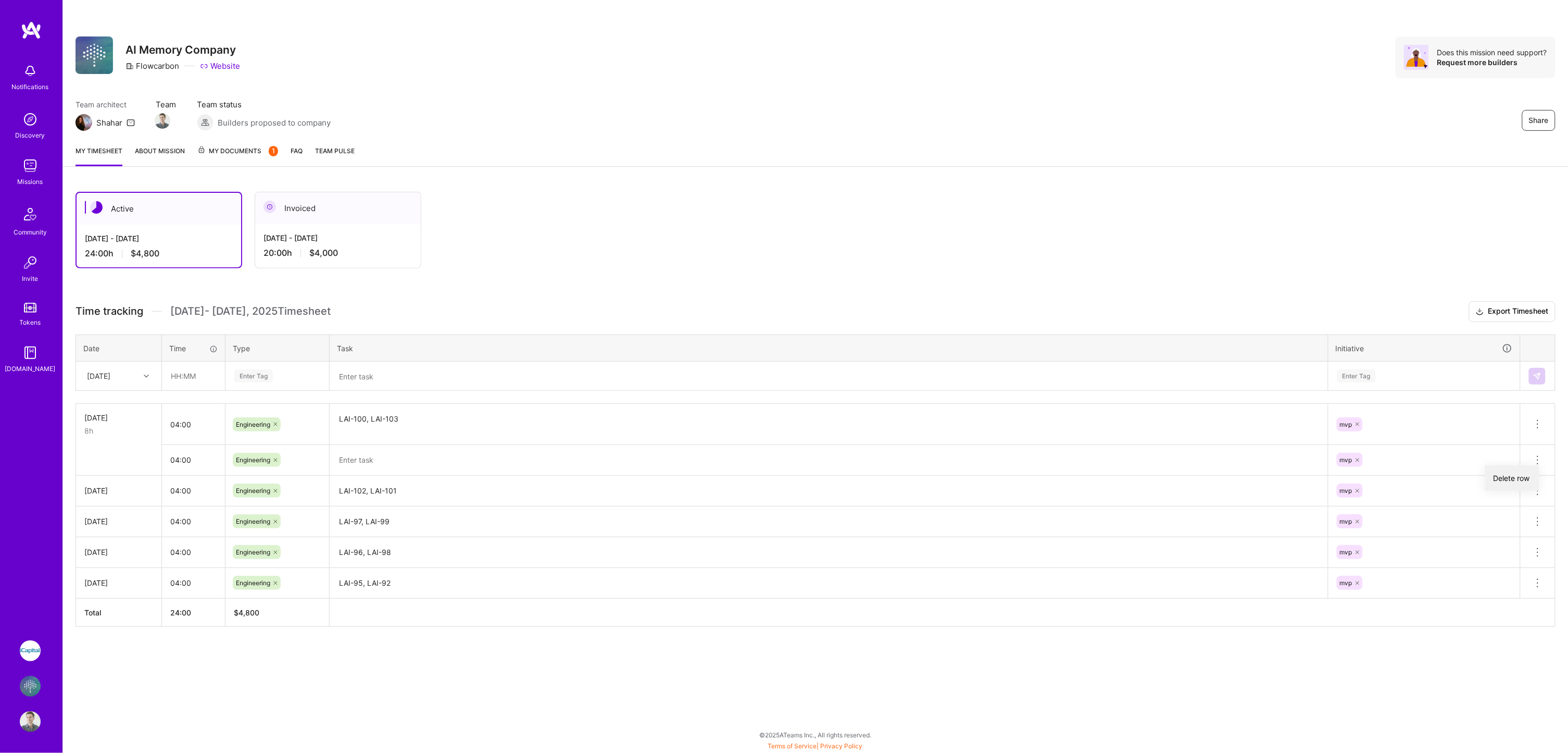
click at [1511, 474] on button "Delete row" at bounding box center [1513, 478] width 54 height 25
click at [181, 376] on input "text" at bounding box center [193, 376] width 62 height 27
type input "04:00"
type input "eng"
click at [260, 403] on span "Engineering" at bounding box center [253, 410] width 44 height 15
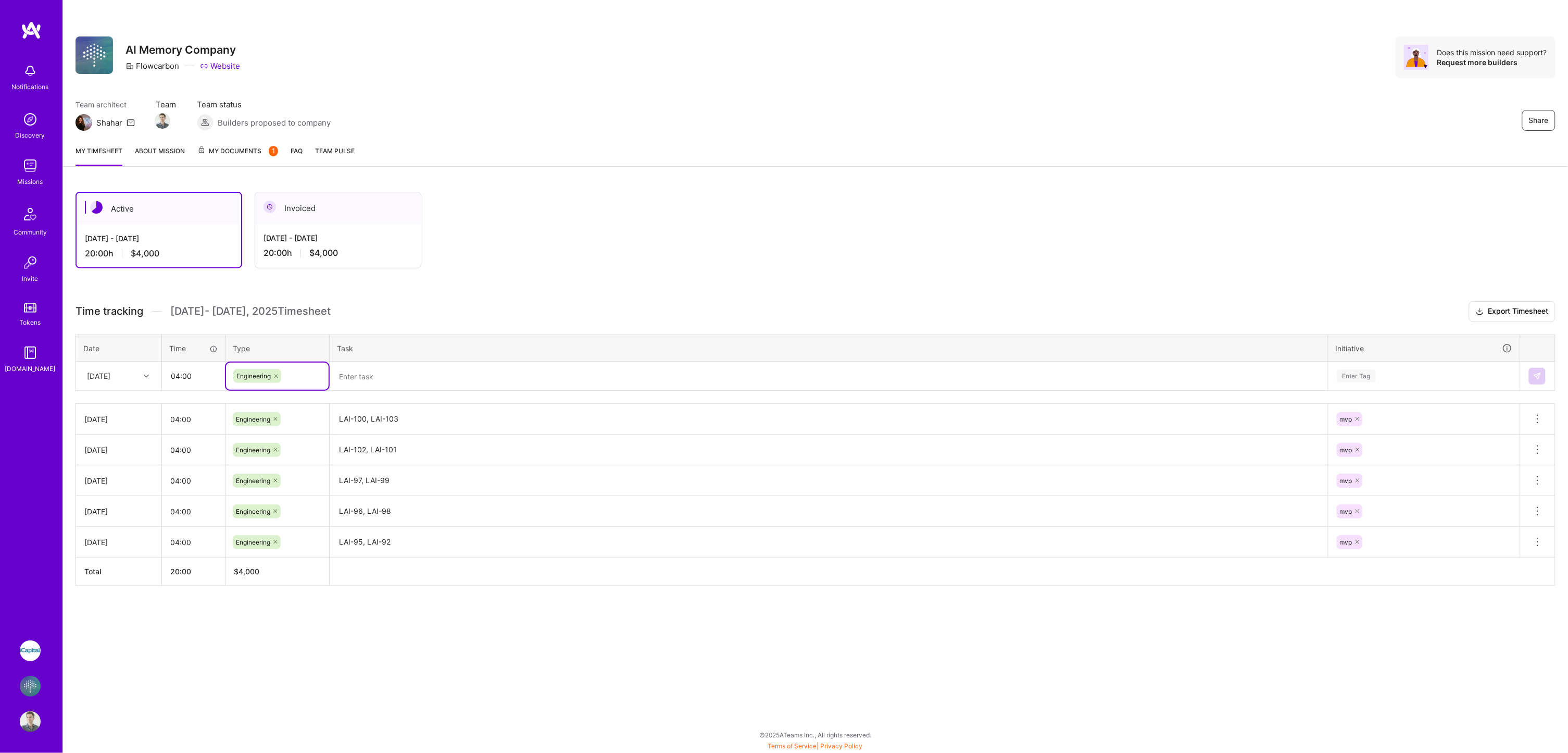
click at [366, 369] on textarea at bounding box center [829, 376] width 997 height 27
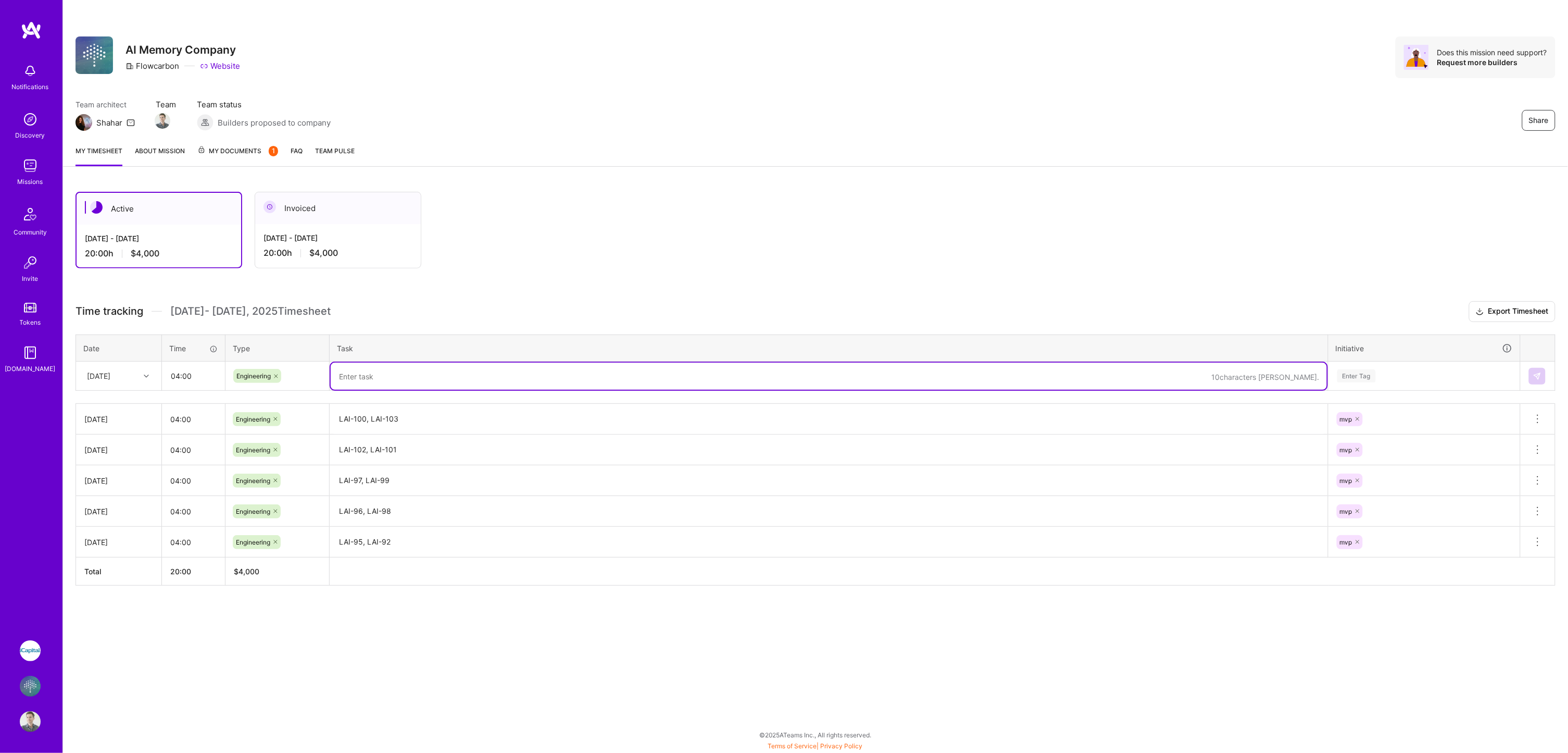
paste textarea "LAI-103, LAI-290"
type textarea "LAI-103, LAI-290"
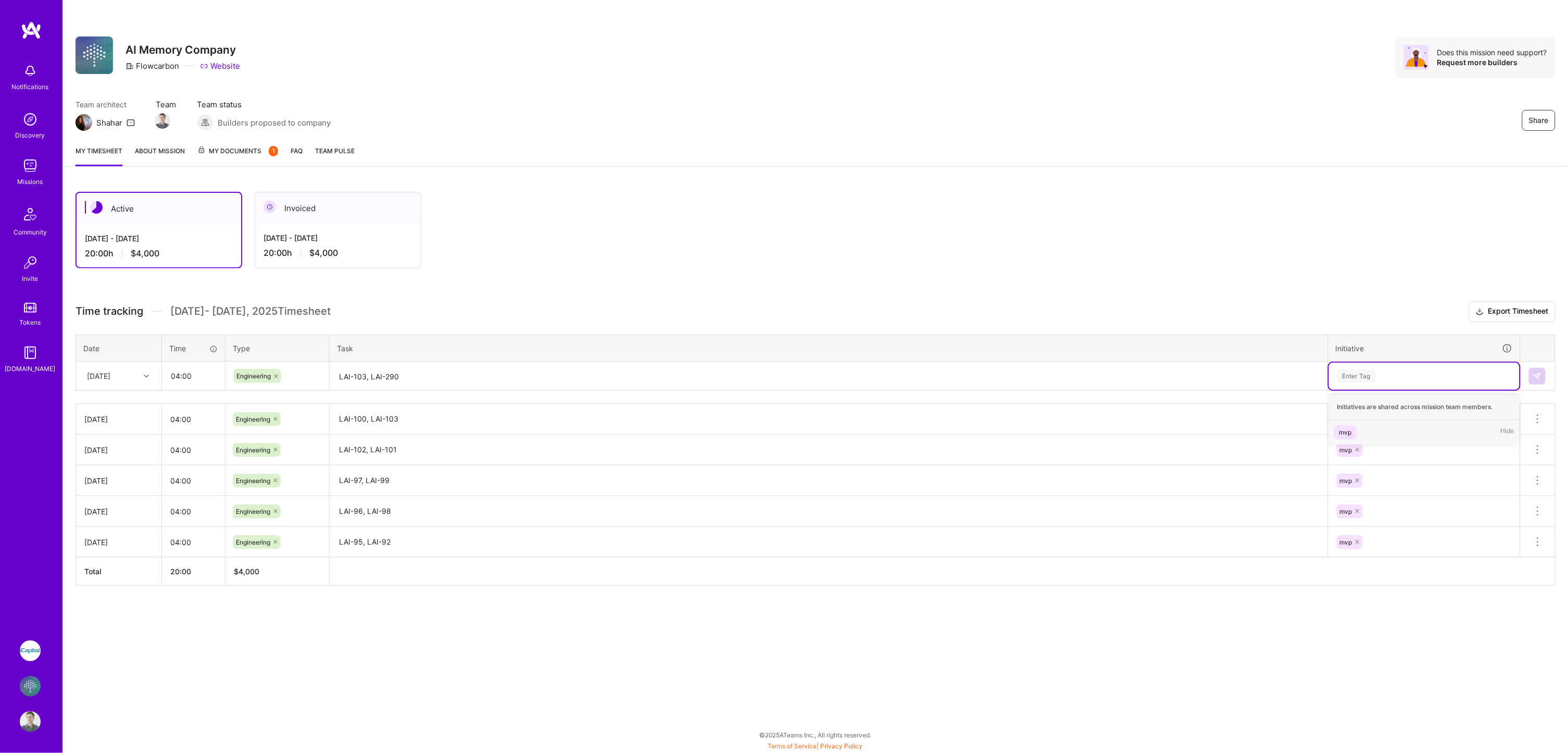
click at [1353, 372] on div "Enter Tag" at bounding box center [1357, 376] width 38 height 16
click at [1354, 427] on span "mvp" at bounding box center [1345, 433] width 23 height 15
click at [1539, 372] on img at bounding box center [1537, 376] width 8 height 8
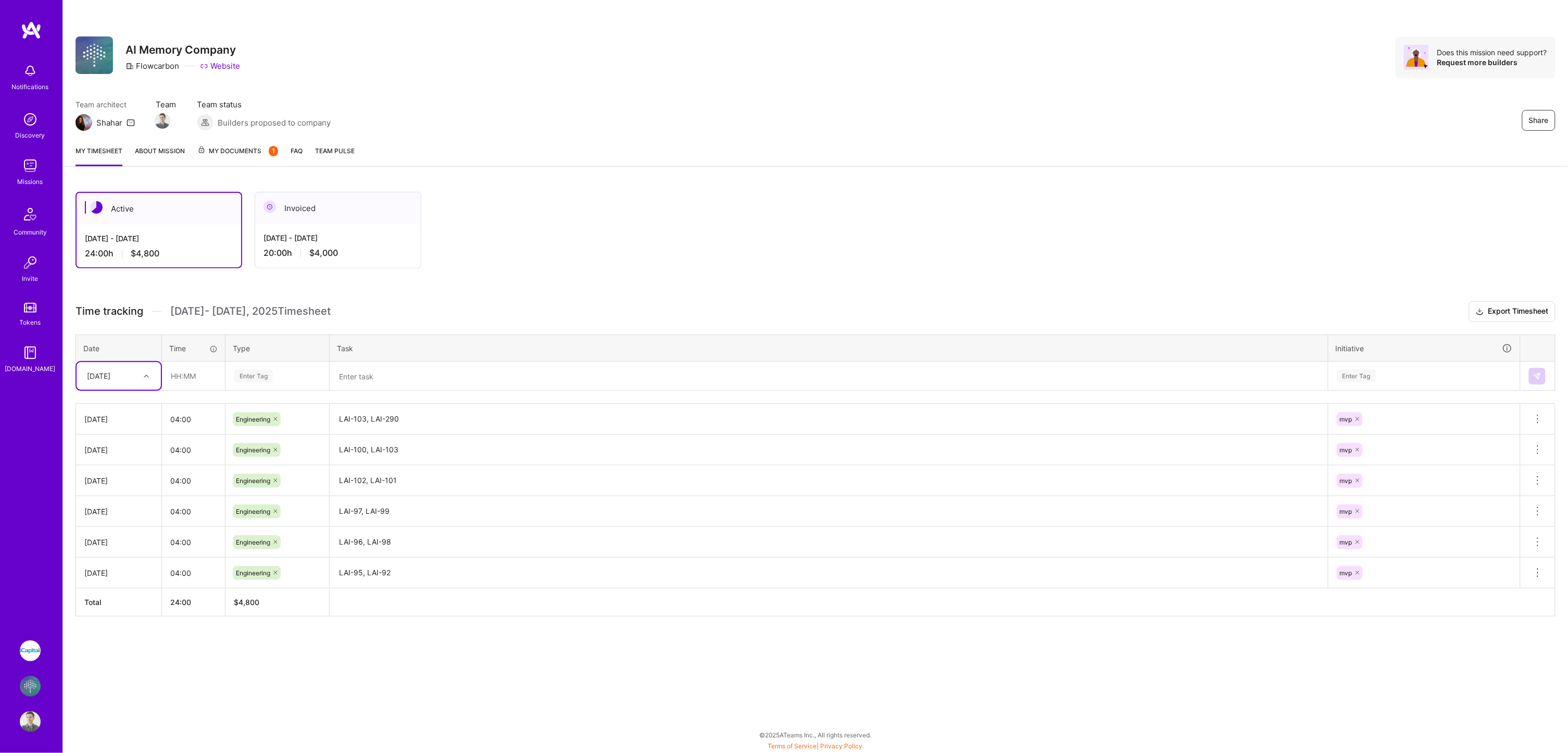
click at [133, 371] on div "[DATE]" at bounding box center [111, 376] width 58 height 17
click at [110, 421] on div "[DATE]" at bounding box center [118, 425] width 84 height 19
click at [174, 373] on input "text" at bounding box center [193, 376] width 62 height 27
type input "04:00"
type input "LAI-104, LAI-103"
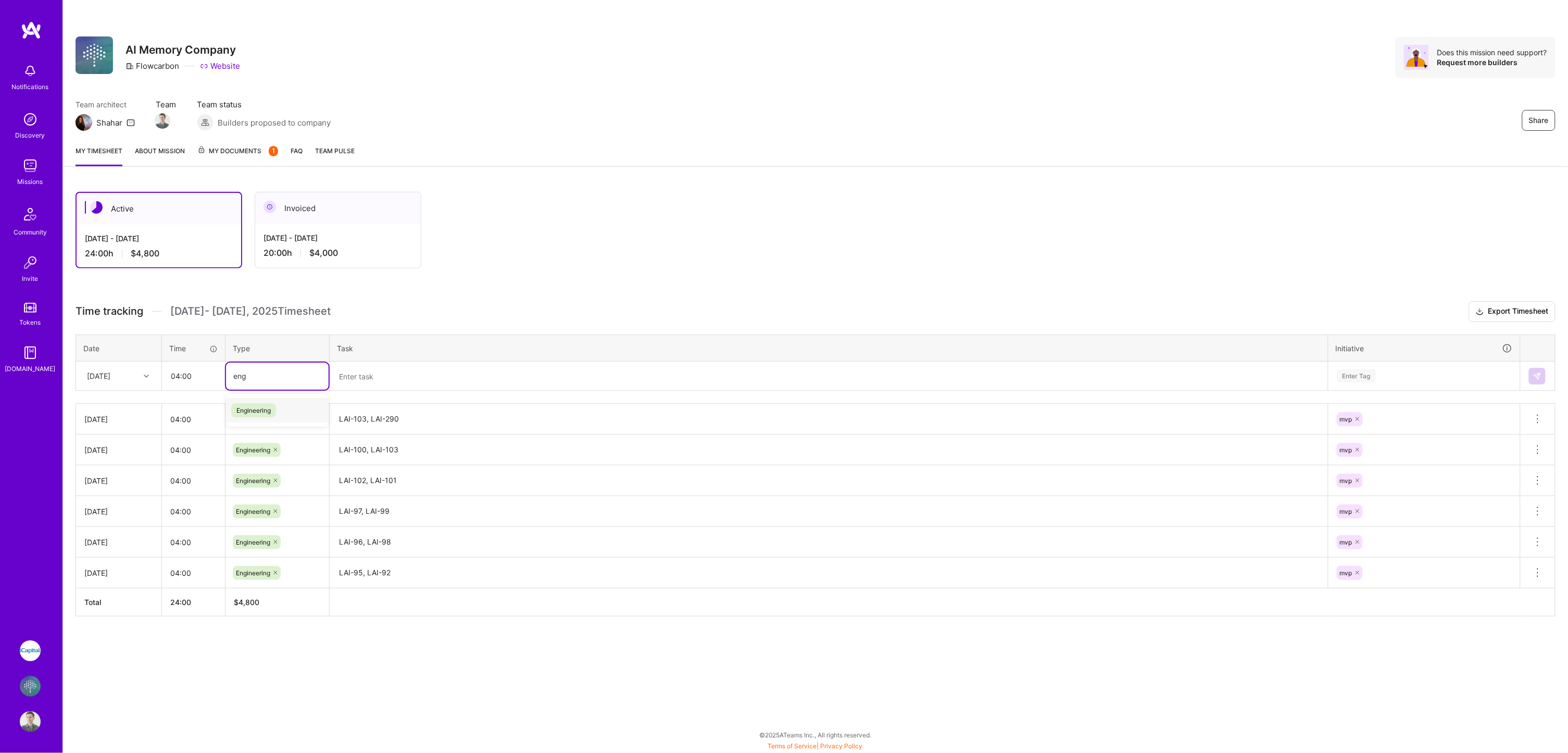
type input "eng"
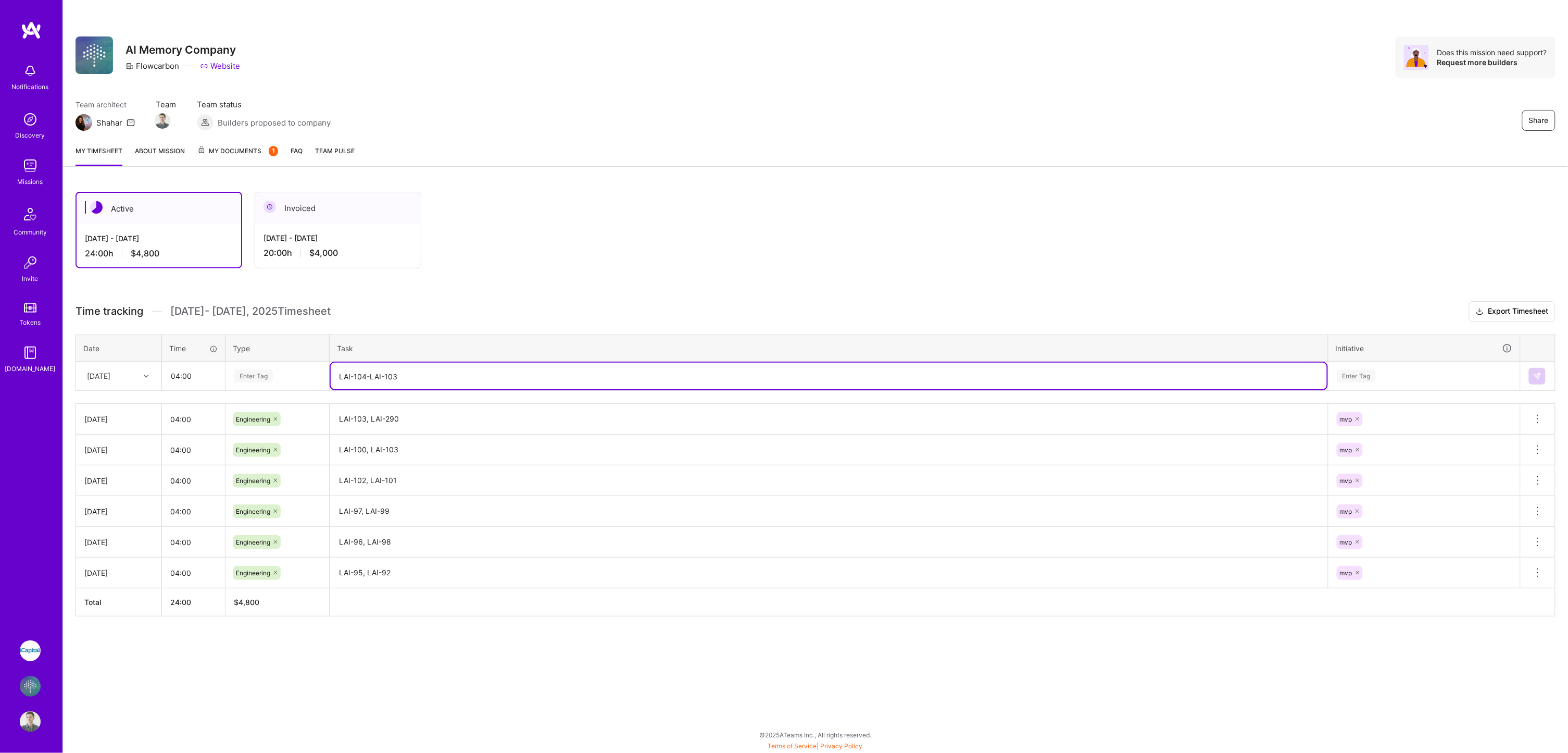
type textarea "LAI-104-LAI-103"
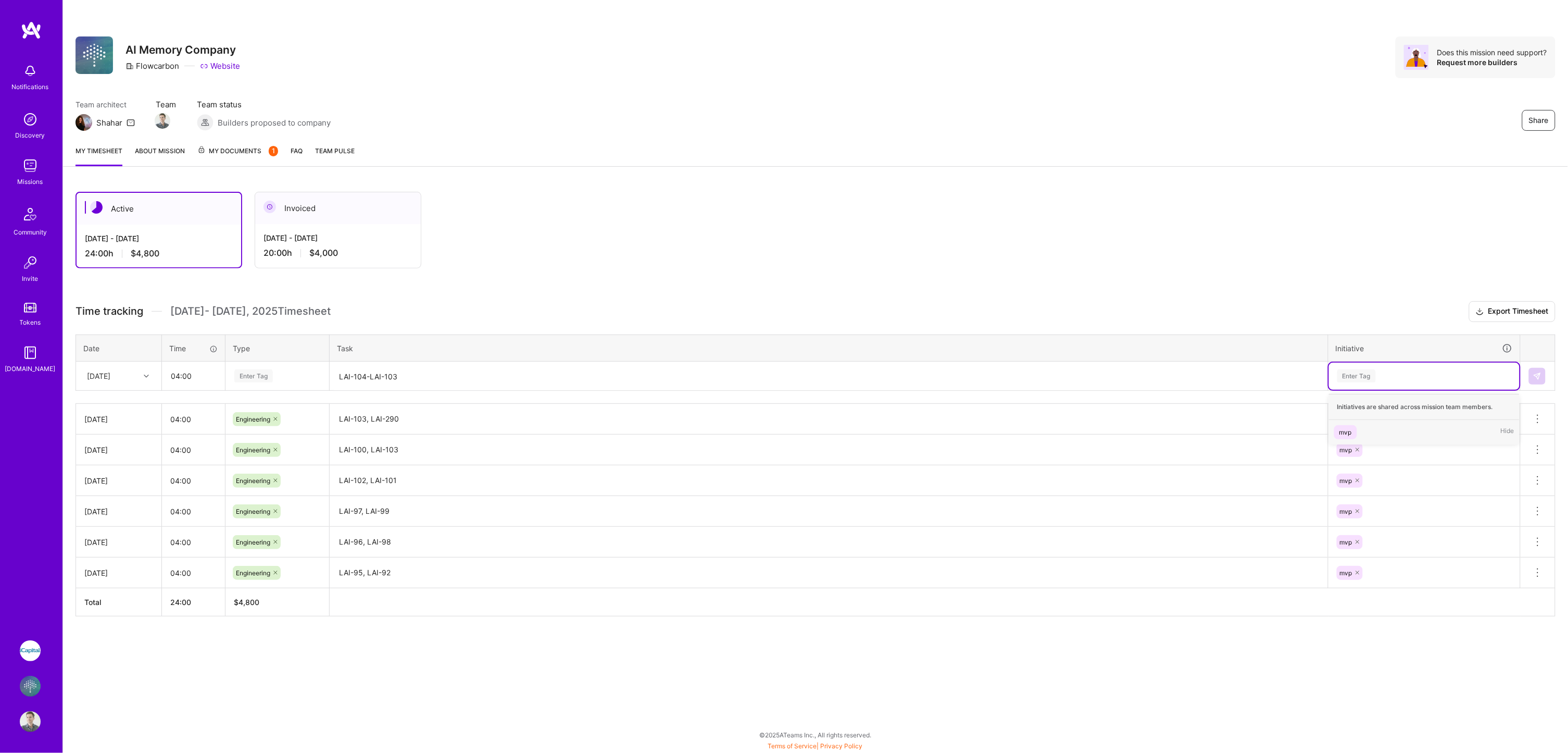
click at [1359, 376] on div "Enter Tag" at bounding box center [1357, 376] width 38 height 16
click at [1362, 431] on div "mvp Hide" at bounding box center [1425, 432] width 190 height 24
click at [278, 373] on div "Enter Tag" at bounding box center [277, 376] width 88 height 13
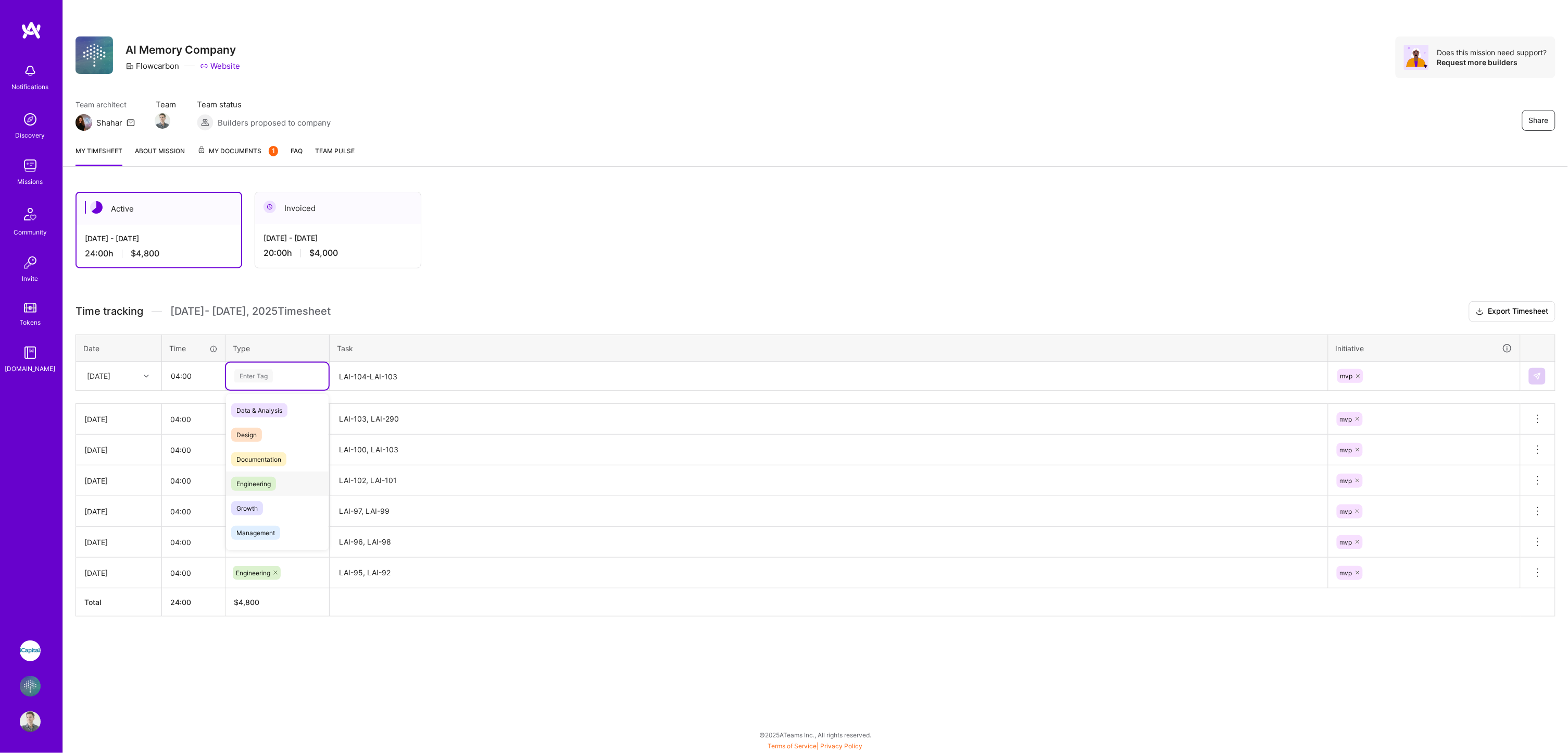
click at [266, 476] on span "Engineering" at bounding box center [253, 484] width 44 height 15
click at [1540, 374] on img at bounding box center [1537, 376] width 8 height 8
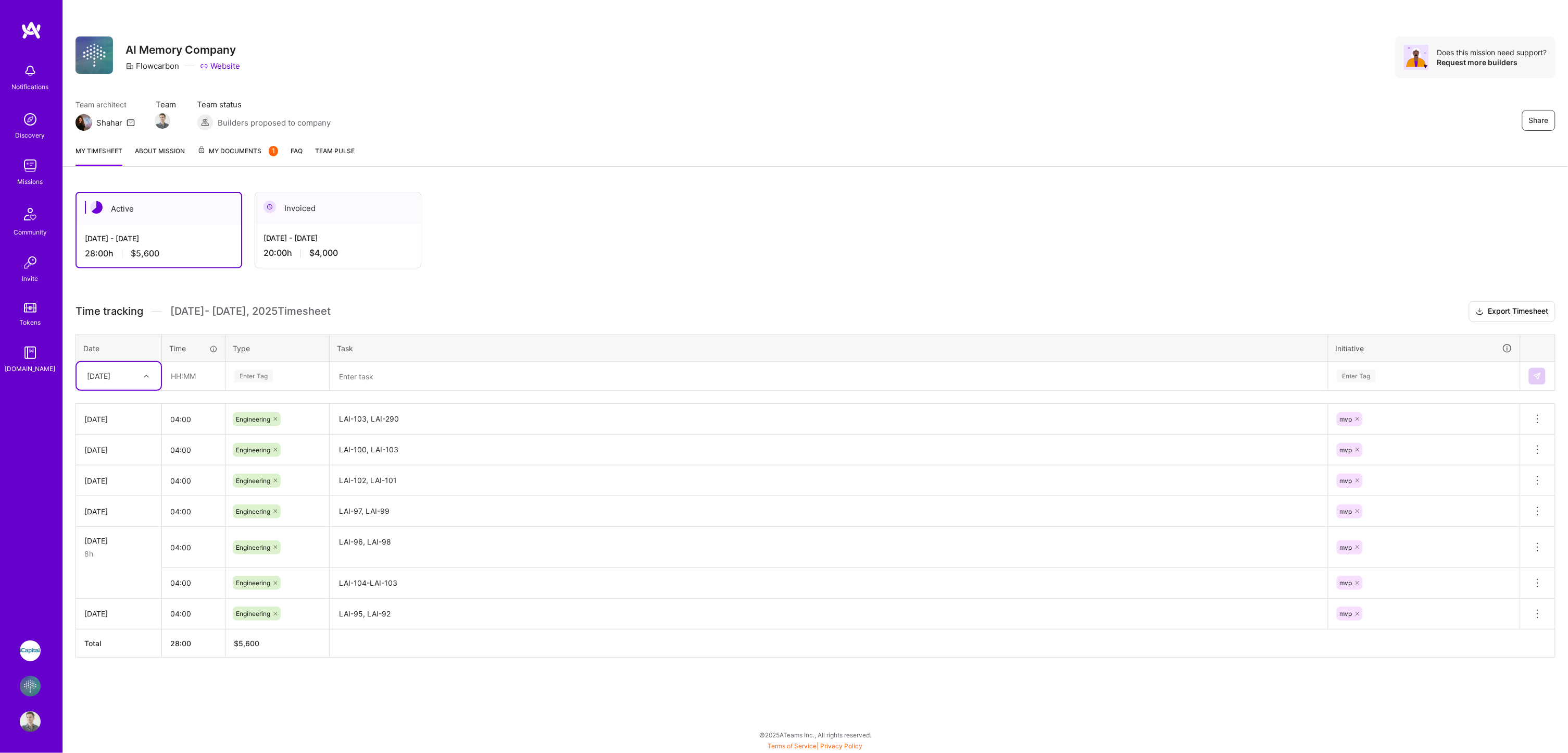
click at [1536, 577] on icon at bounding box center [1538, 583] width 13 height 13
click at [1516, 595] on button "Delete row" at bounding box center [1513, 601] width 54 height 25
click at [144, 374] on icon at bounding box center [147, 376] width 5 height 5
click at [115, 522] on div "[DATE]" at bounding box center [118, 523] width 84 height 19
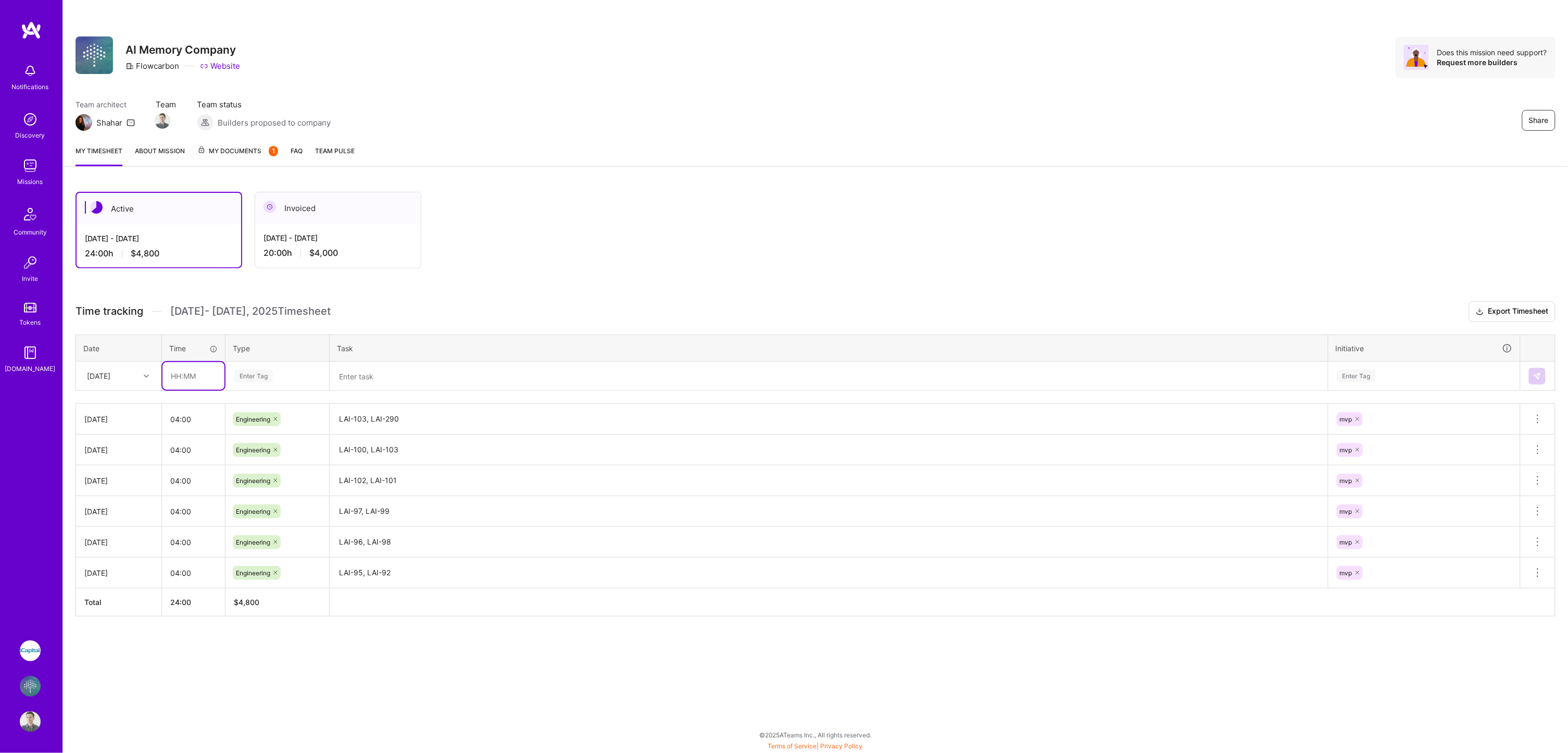
click at [187, 374] on input "text" at bounding box center [193, 376] width 62 height 27
type input "04:00"
type input "E"
click at [261, 452] on span "Engineering" at bounding box center [253, 459] width 44 height 15
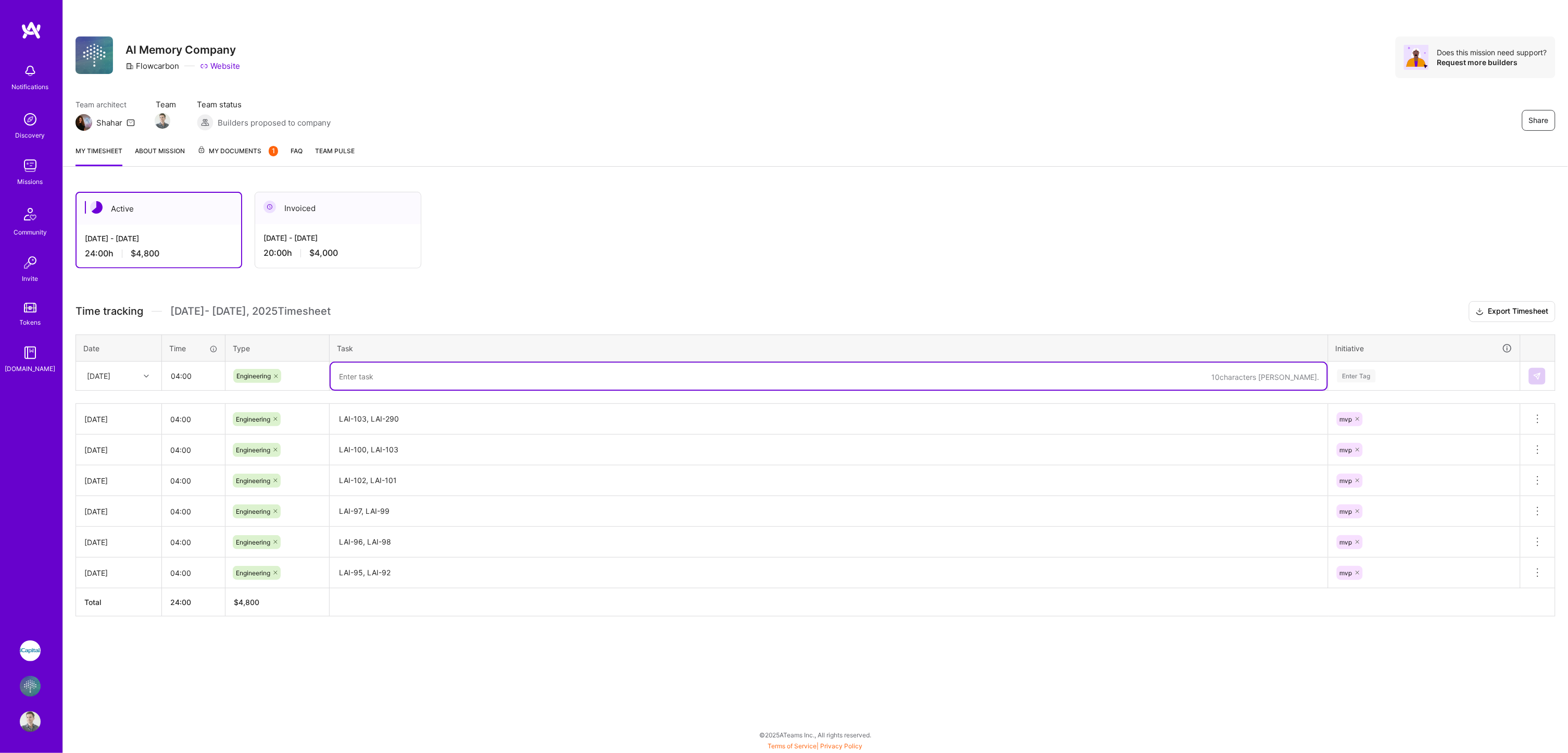
click at [379, 371] on textarea at bounding box center [829, 376] width 997 height 27
type textarea "LAI-104-LAI-103"
click at [1399, 374] on div "Enter Tag" at bounding box center [1425, 376] width 176 height 13
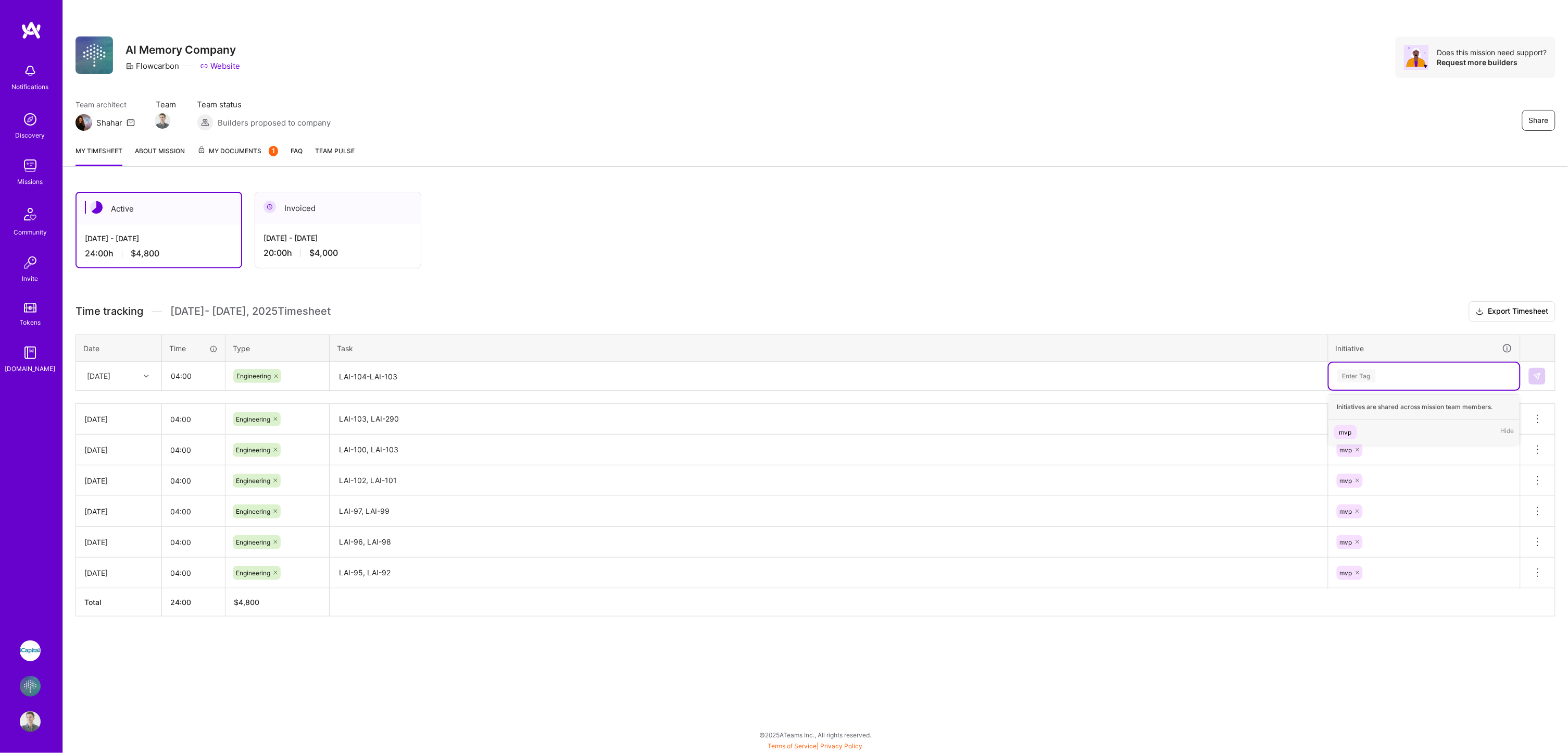
click at [1352, 427] on span "mvp" at bounding box center [1345, 433] width 23 height 15
click at [1533, 369] on button at bounding box center [1537, 376] width 16 height 16
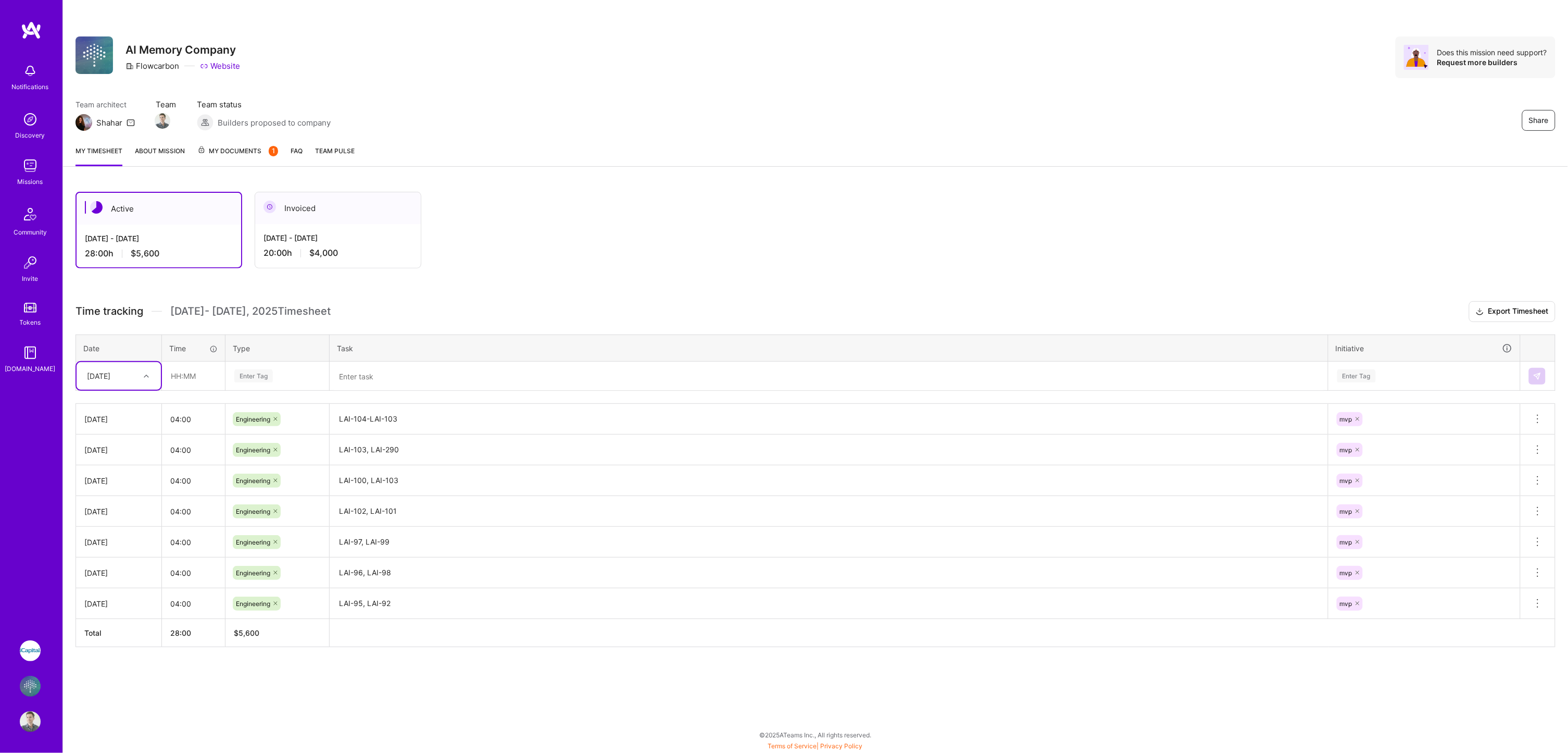
click at [111, 372] on div "[DATE]" at bounding box center [99, 376] width 24 height 11
click at [127, 534] on div "[DATE]" at bounding box center [118, 543] width 84 height 19
click at [178, 377] on input "text" at bounding box center [193, 376] width 62 height 27
type input "04:00"
click at [258, 480] on span "Engineering" at bounding box center [253, 484] width 44 height 15
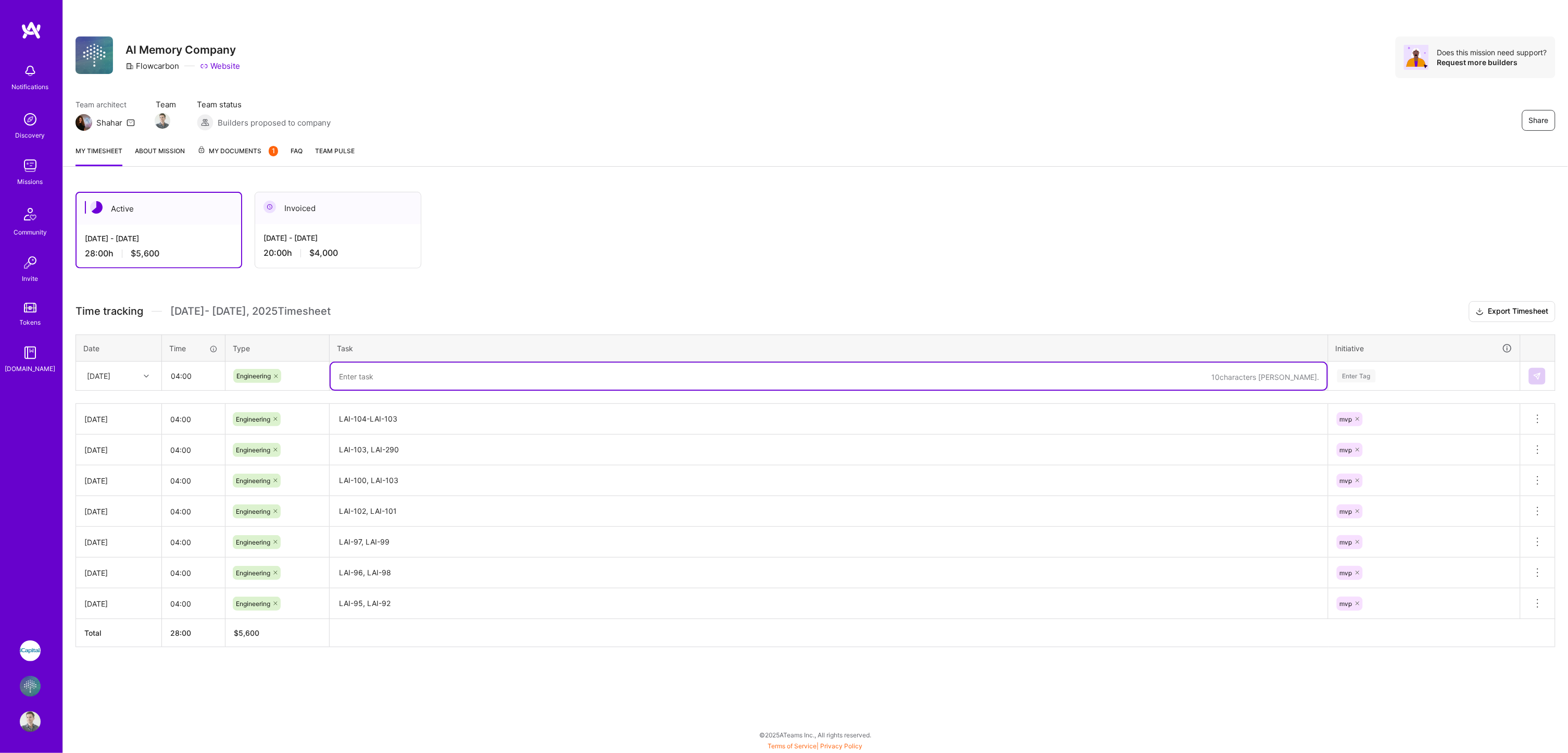
click at [390, 374] on textarea at bounding box center [829, 376] width 997 height 27
type textarea "LAI-104, LAI-105"
click at [1357, 374] on div "Enter Tag" at bounding box center [1357, 376] width 38 height 16
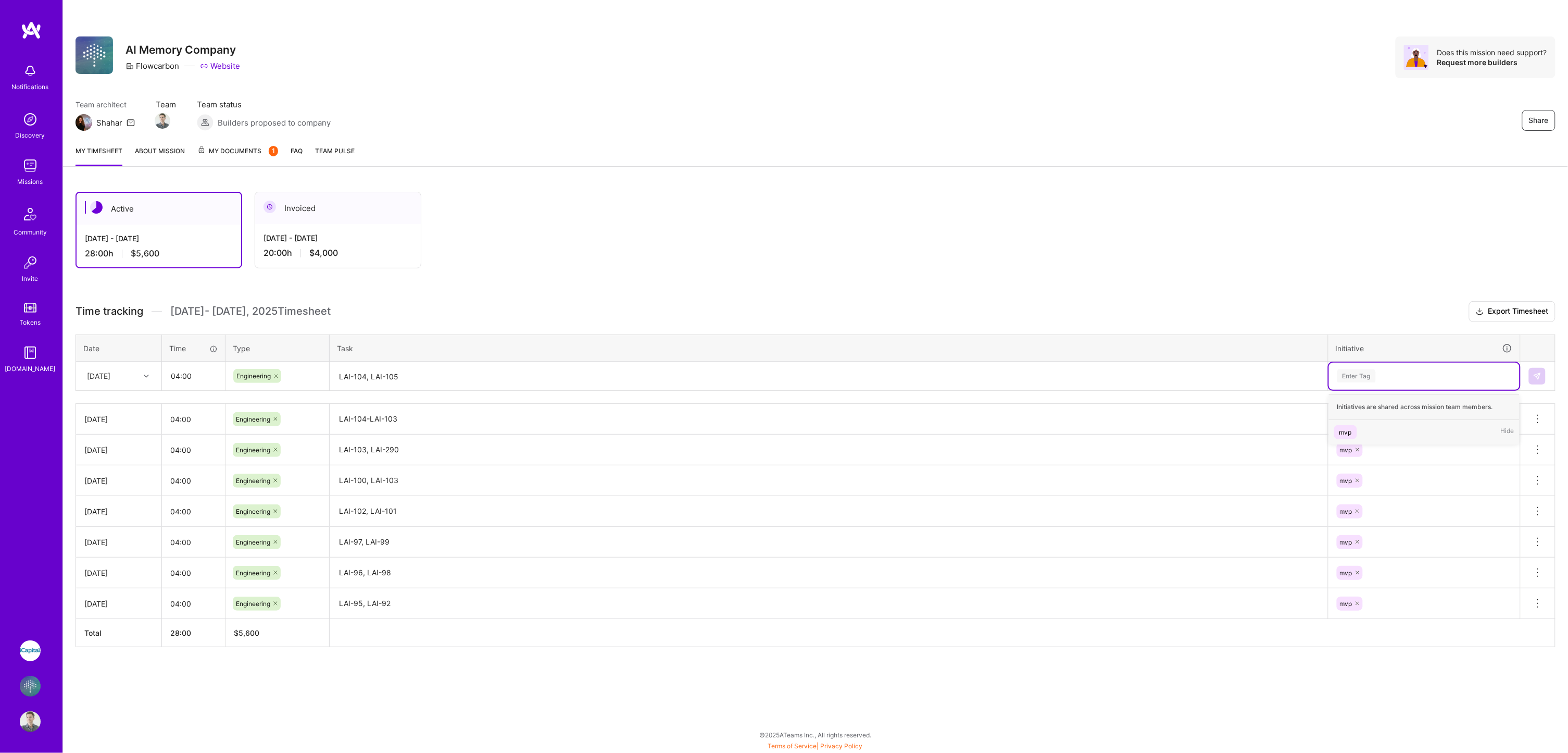
click at [1357, 429] on span "mvp" at bounding box center [1345, 433] width 23 height 15
click at [1548, 377] on td at bounding box center [1538, 376] width 34 height 29
click at [1537, 376] on img at bounding box center [1537, 376] width 8 height 8
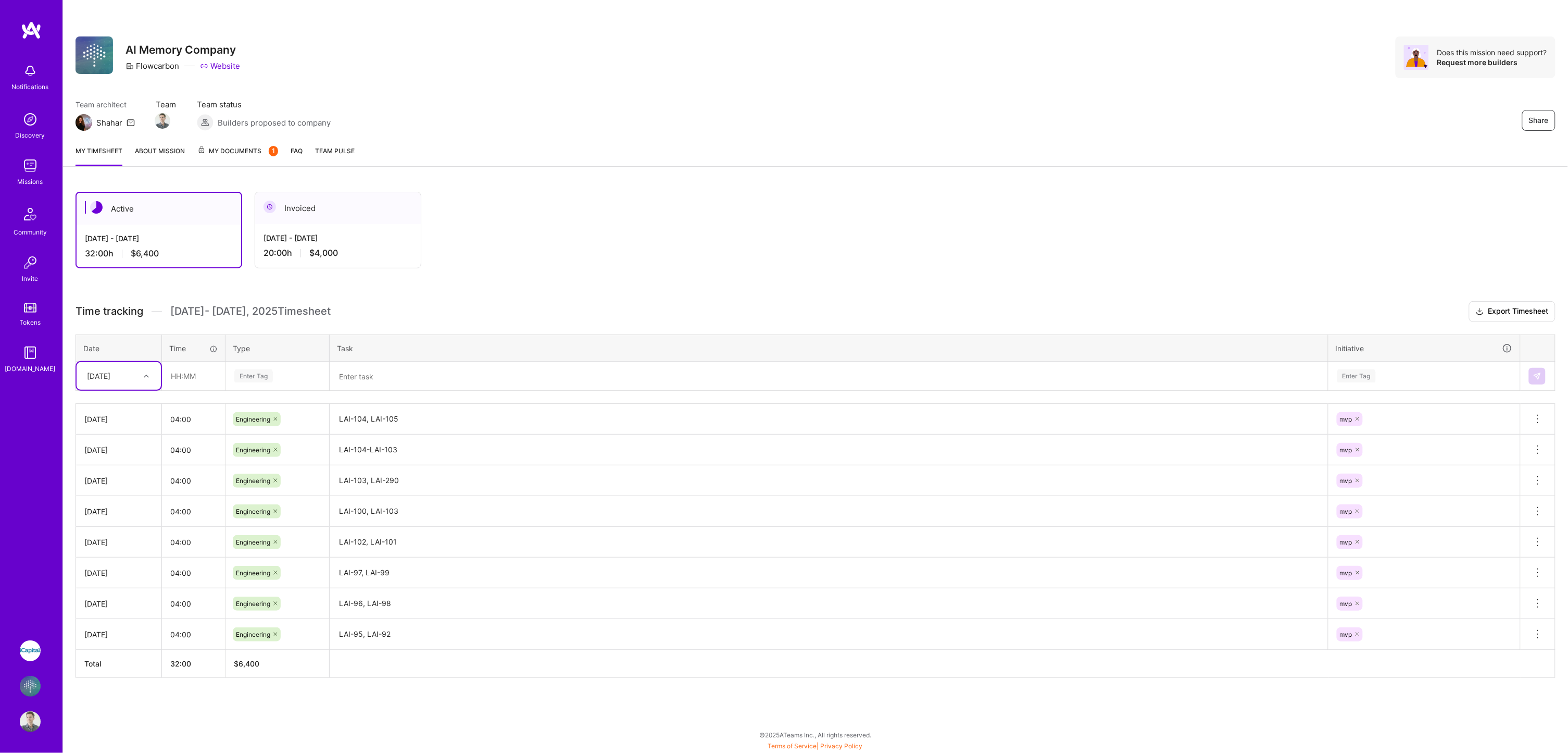
drag, startPoint x: 1032, startPoint y: 188, endPoint x: 970, endPoint y: 269, distance: 102.0
click at [1026, 197] on div "Active [DATE] - [DATE] 32:00 h $6,400 Invoiced [DATE] - [DATE] 20:00 h $4,000 T…" at bounding box center [815, 455] width 1505 height 550
